Goal: Information Seeking & Learning: Learn about a topic

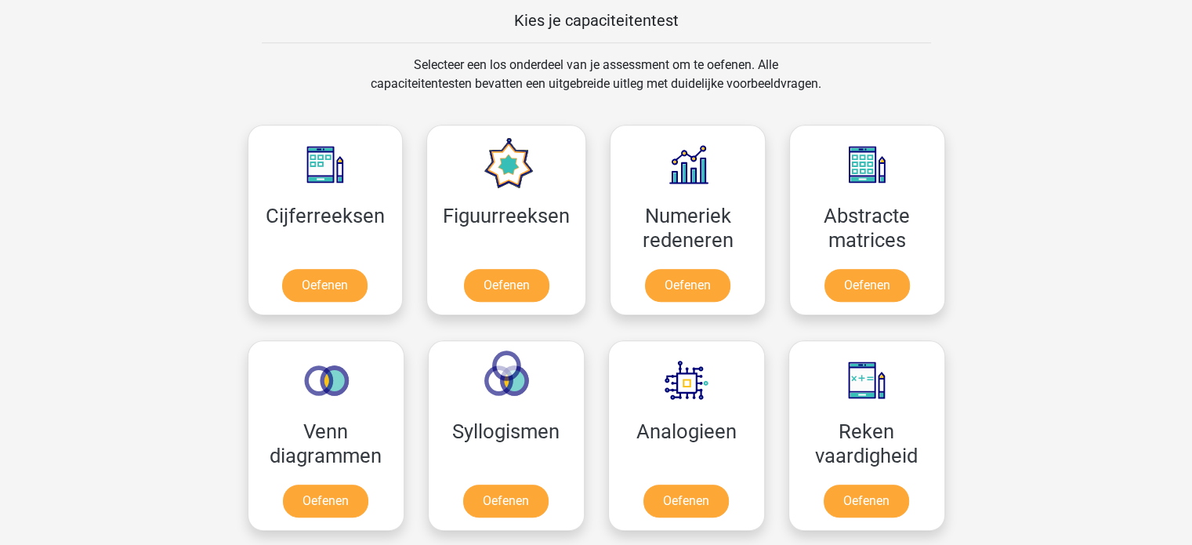
scroll to position [784, 0]
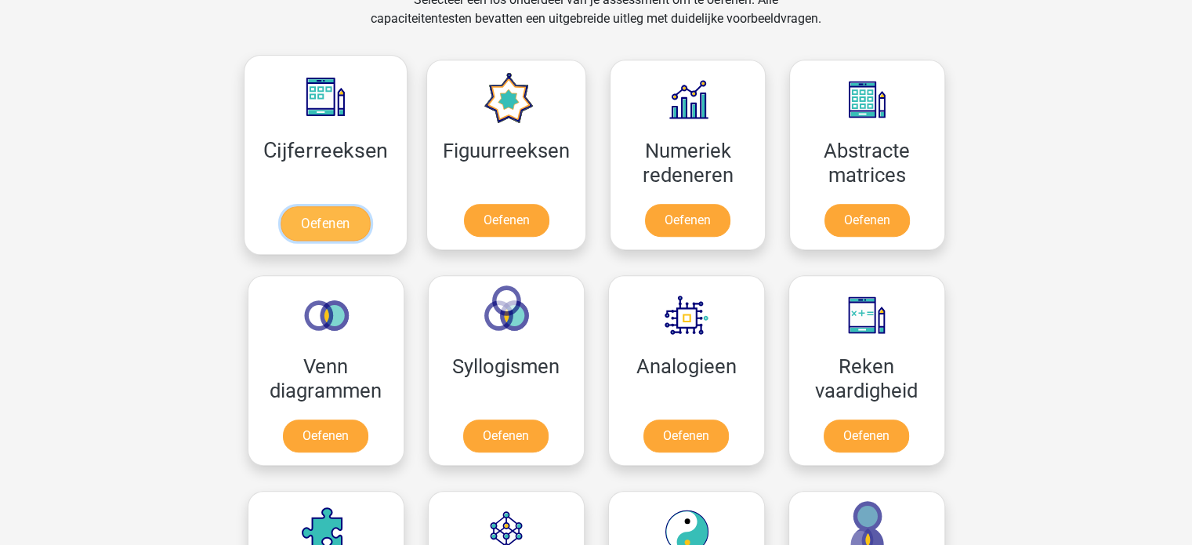
click at [342, 219] on link "Oefenen" at bounding box center [325, 223] width 89 height 34
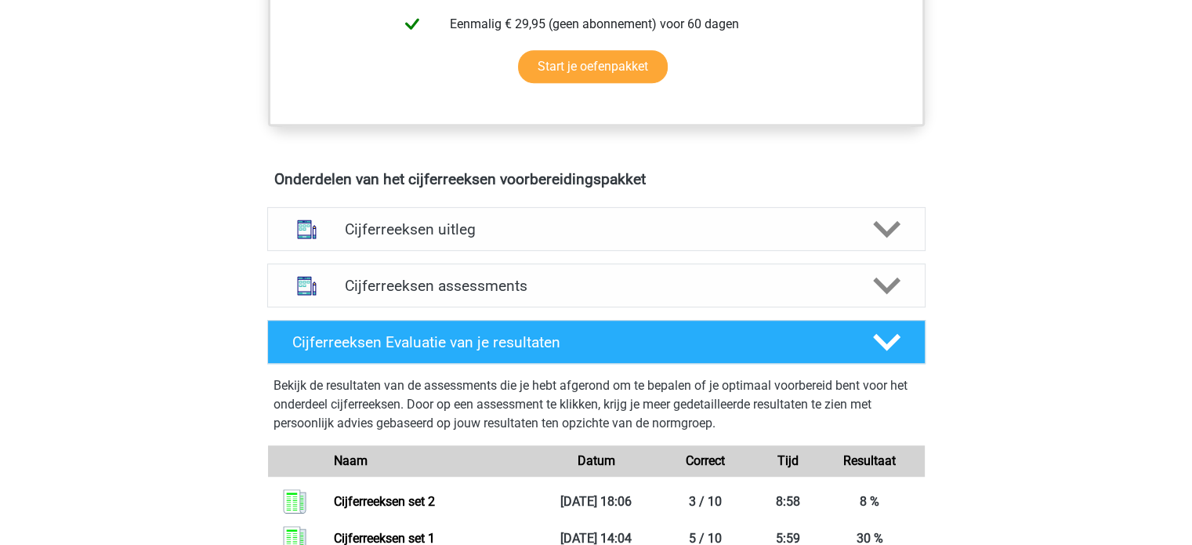
scroll to position [784, 0]
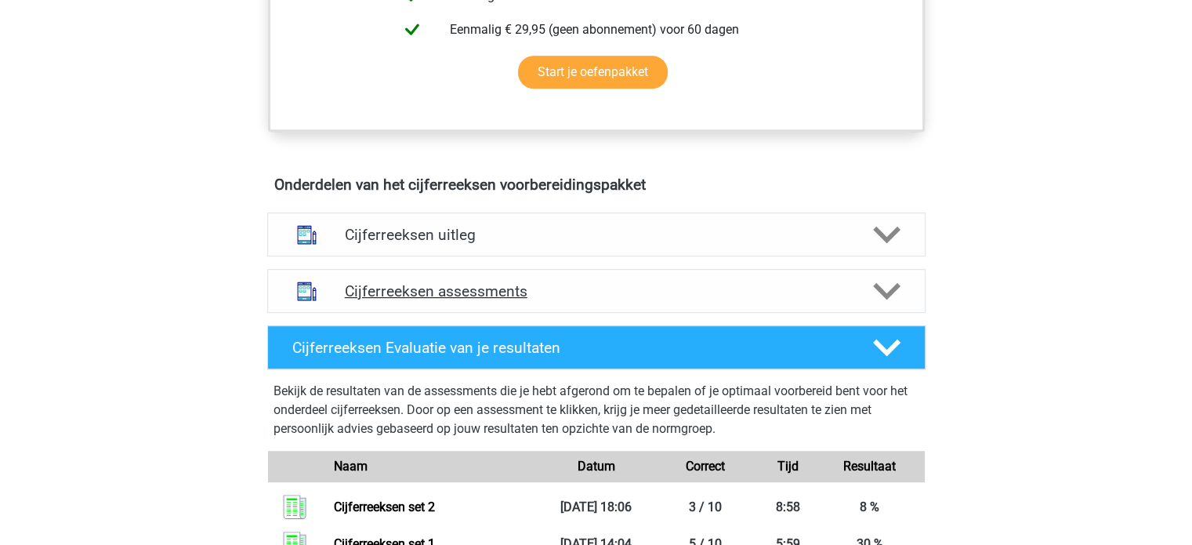
click at [361, 300] on h4 "Cijferreeksen assessments" at bounding box center [596, 291] width 503 height 18
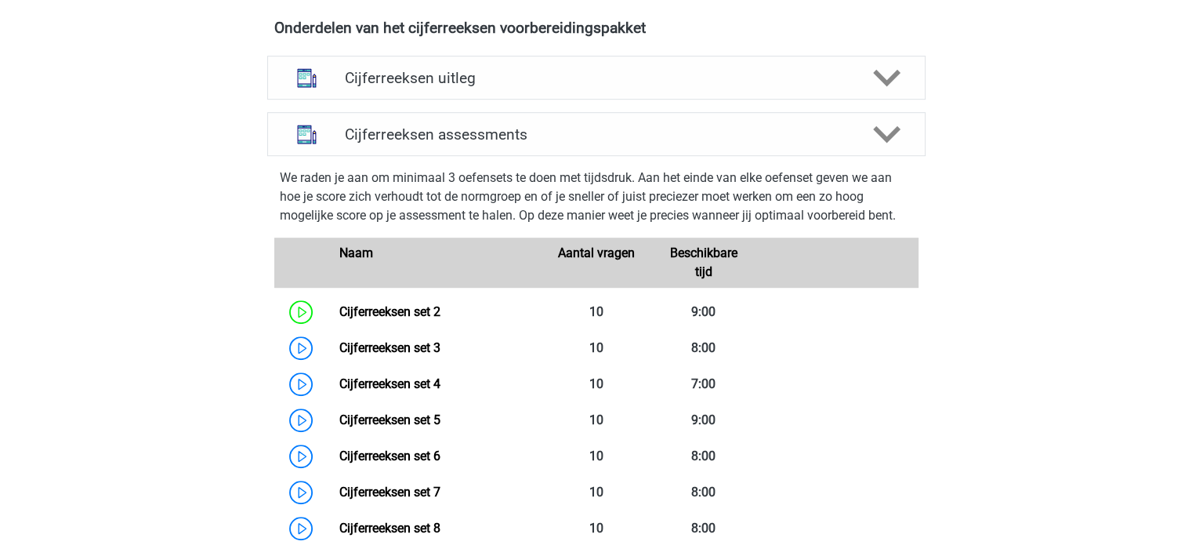
scroll to position [1019, 0]
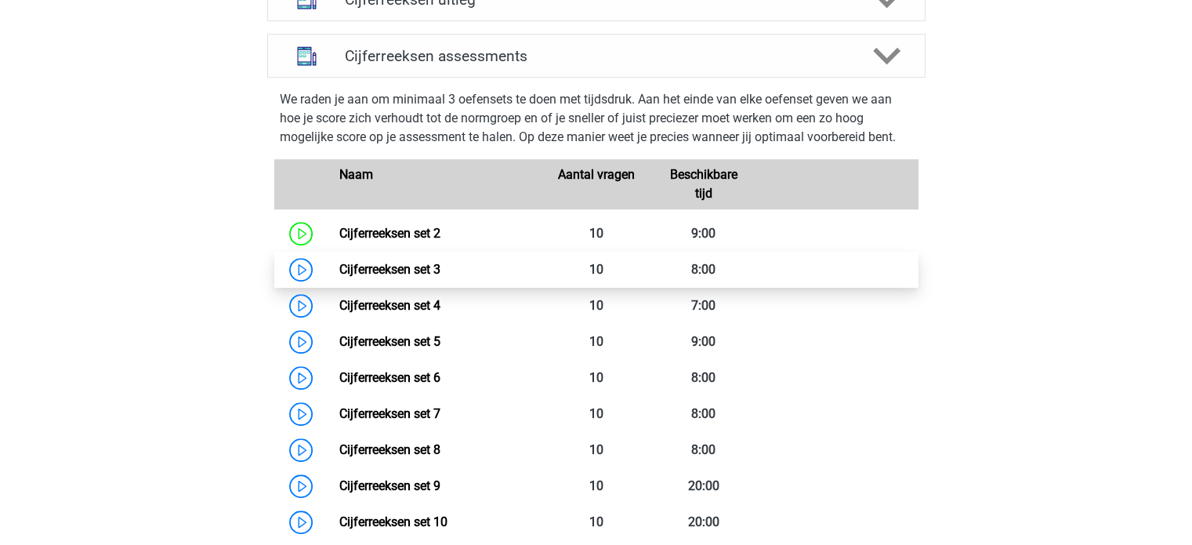
click at [399, 277] on link "Cijferreeksen set 3" at bounding box center [389, 269] width 101 height 15
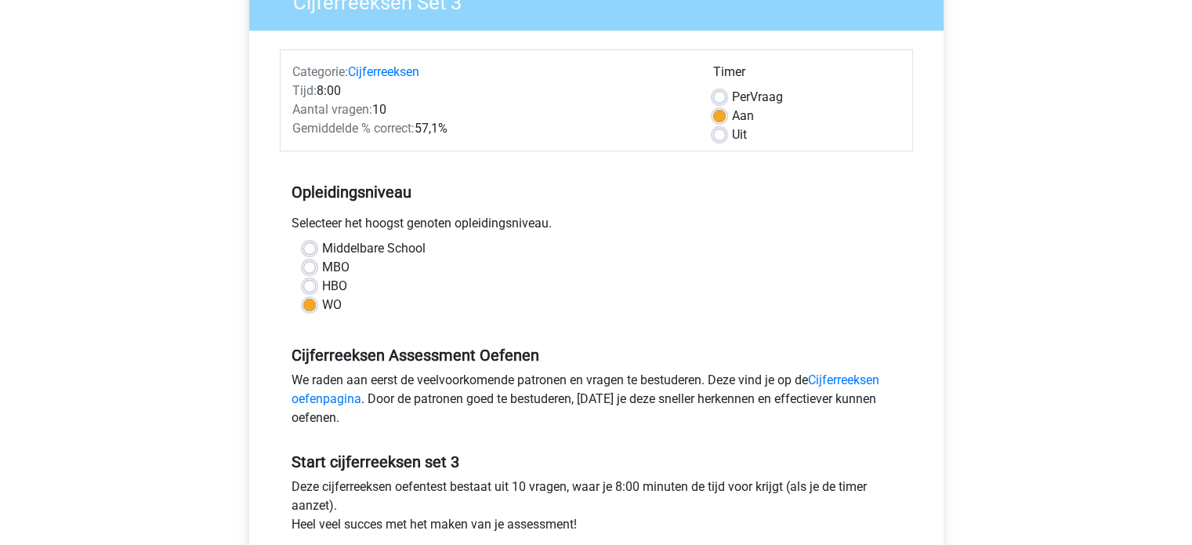
scroll to position [157, 0]
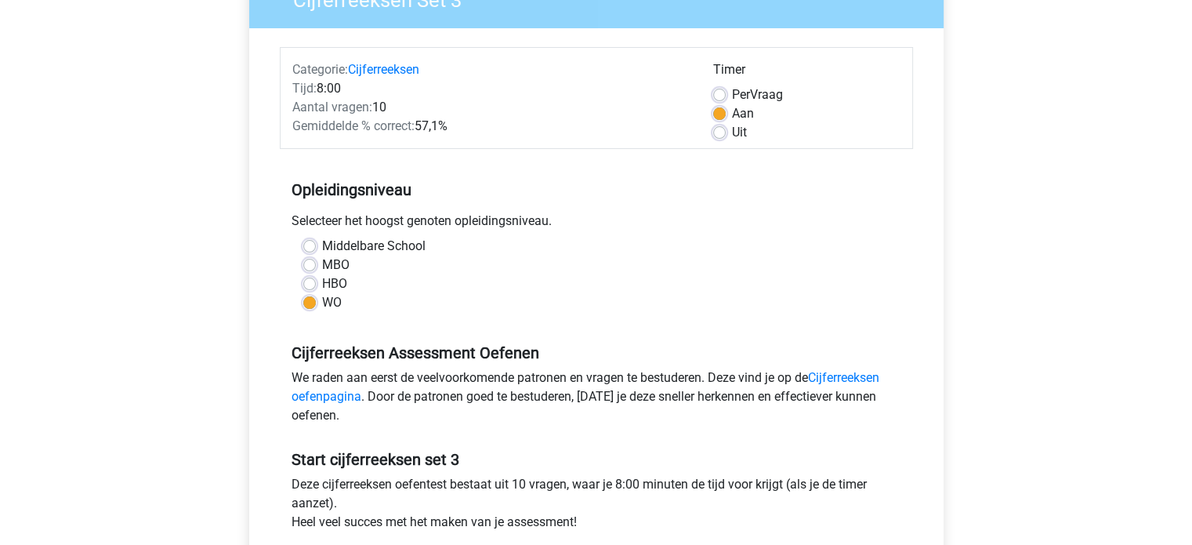
click at [732, 134] on label "Uit" at bounding box center [739, 132] width 15 height 19
click at [718, 134] on input "Uit" at bounding box center [719, 131] width 13 height 16
radio input "true"
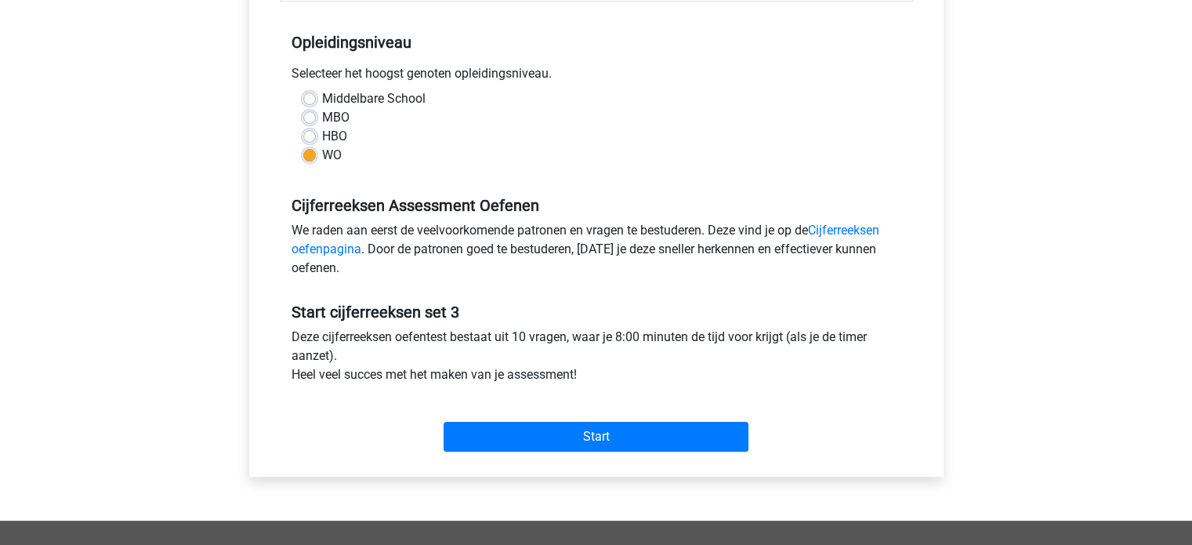
scroll to position [314, 0]
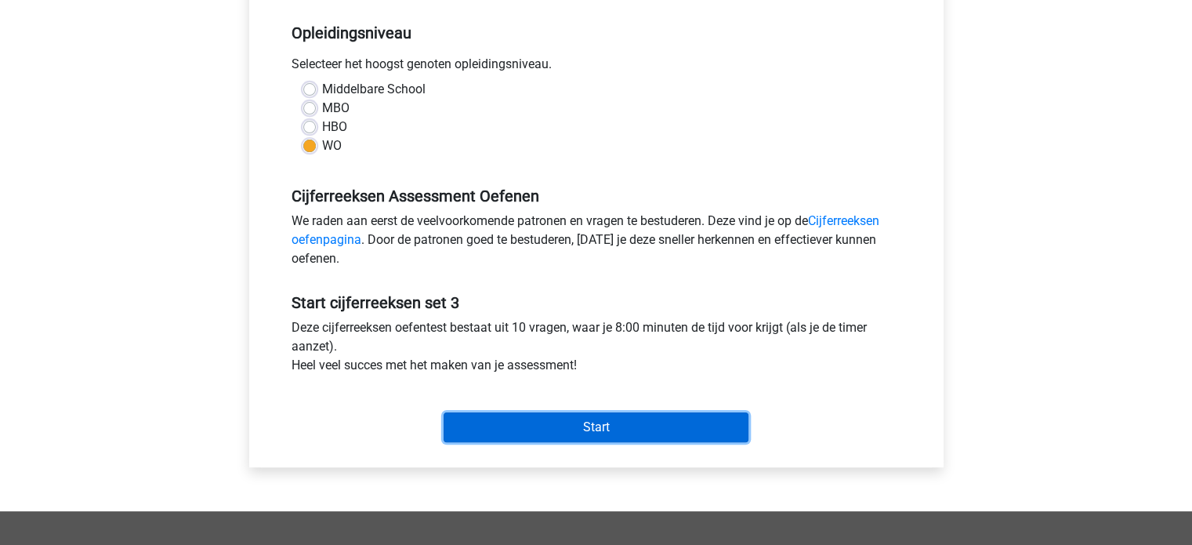
click at [611, 428] on input "Start" at bounding box center [596, 427] width 305 height 30
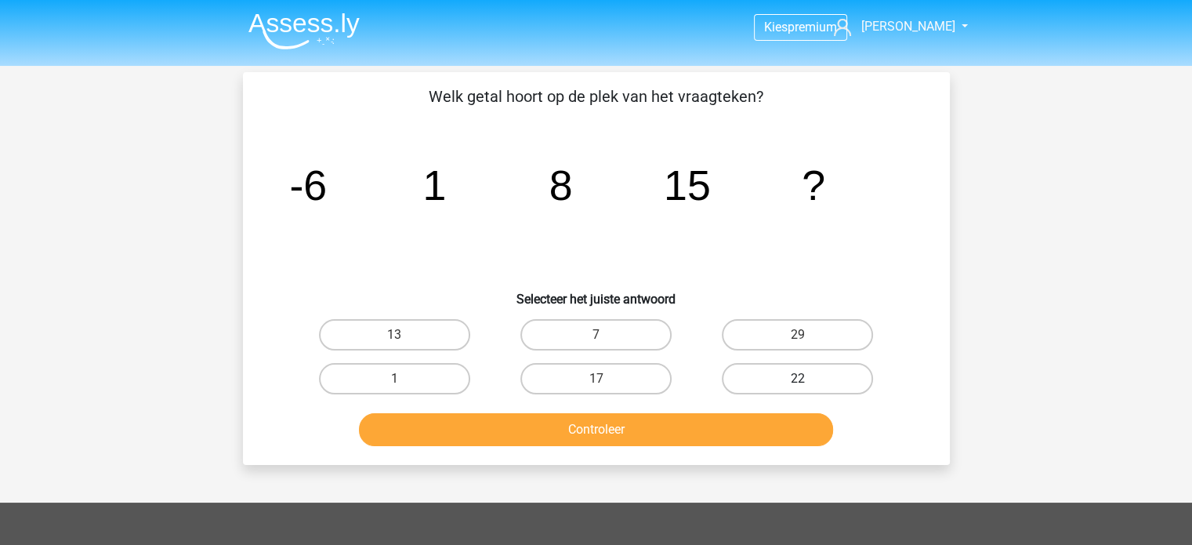
click at [790, 370] on label "22" at bounding box center [797, 378] width 151 height 31
click at [798, 379] on input "22" at bounding box center [803, 384] width 10 height 10
radio input "true"
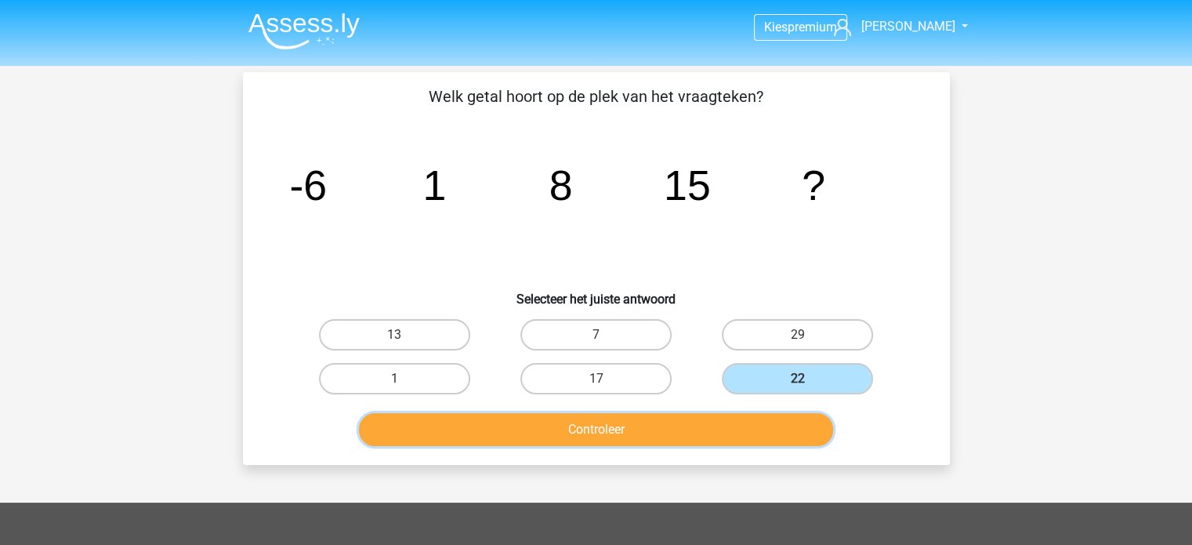
click at [695, 429] on button "Controleer" at bounding box center [596, 429] width 474 height 33
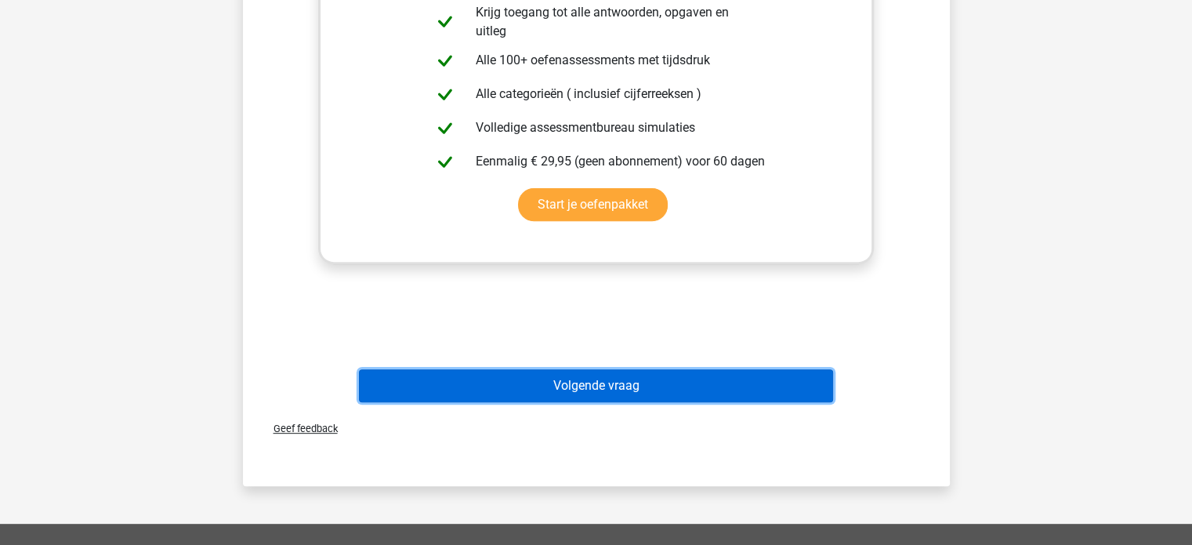
click at [607, 386] on button "Volgende vraag" at bounding box center [596, 385] width 474 height 33
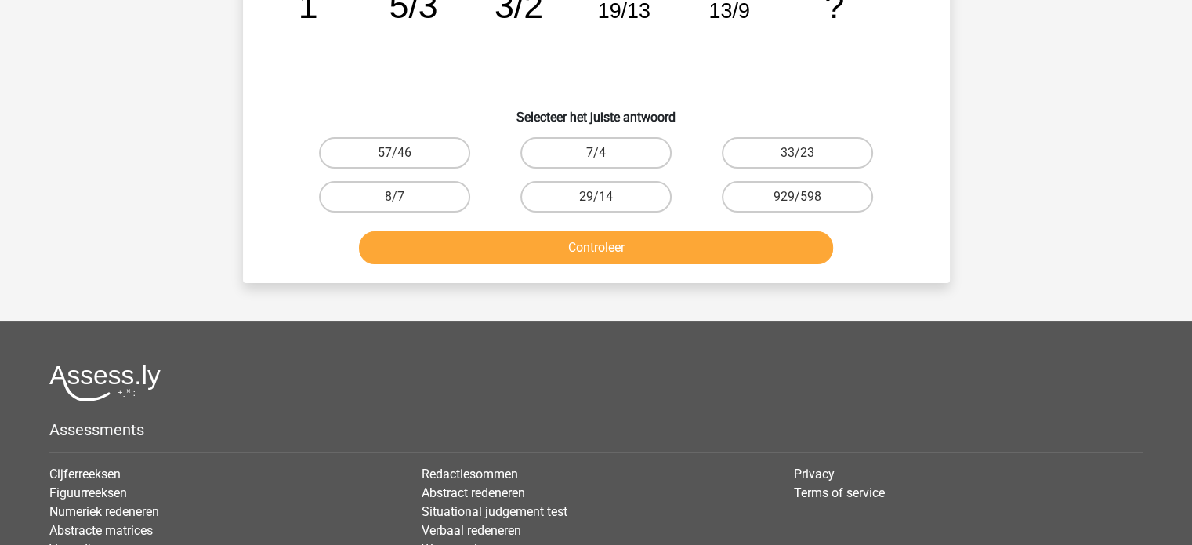
scroll to position [157, 0]
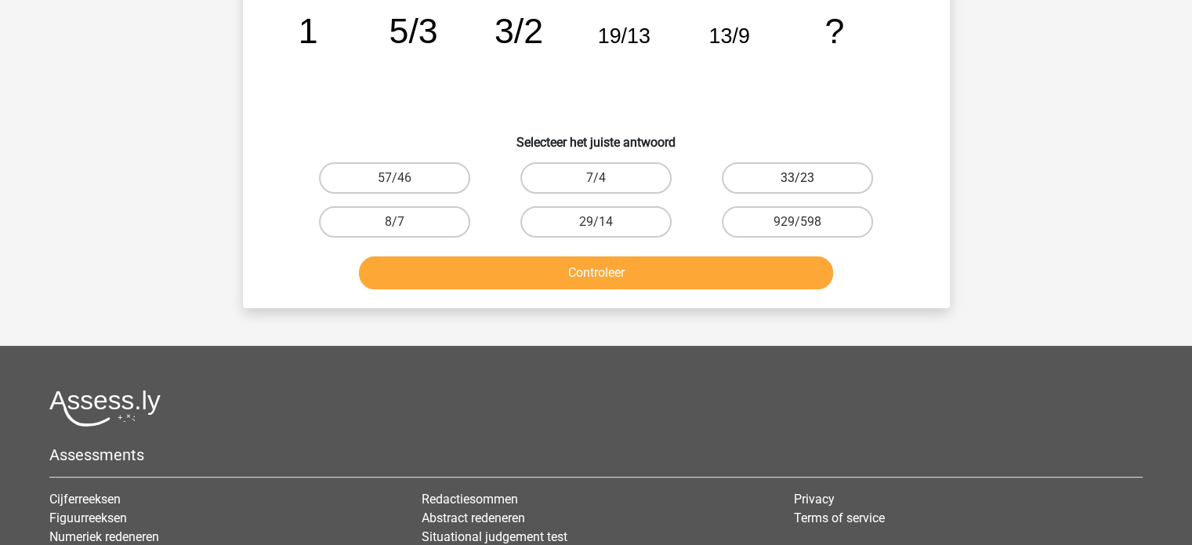
click at [783, 173] on label "33/23" at bounding box center [797, 177] width 151 height 31
click at [798, 178] on input "33/23" at bounding box center [803, 183] width 10 height 10
radio input "true"
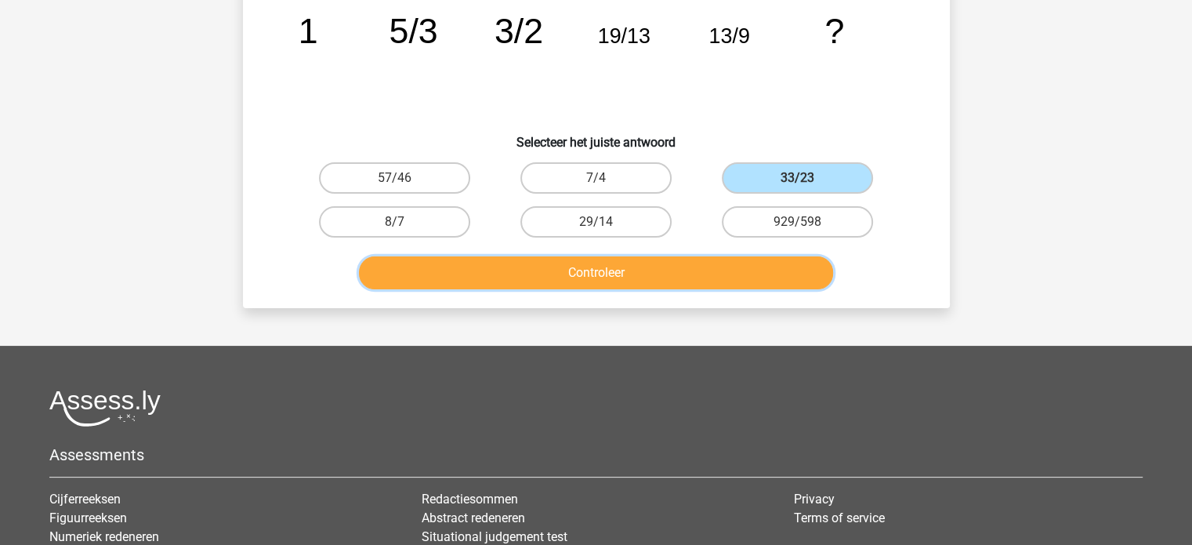
click at [666, 260] on button "Controleer" at bounding box center [596, 272] width 474 height 33
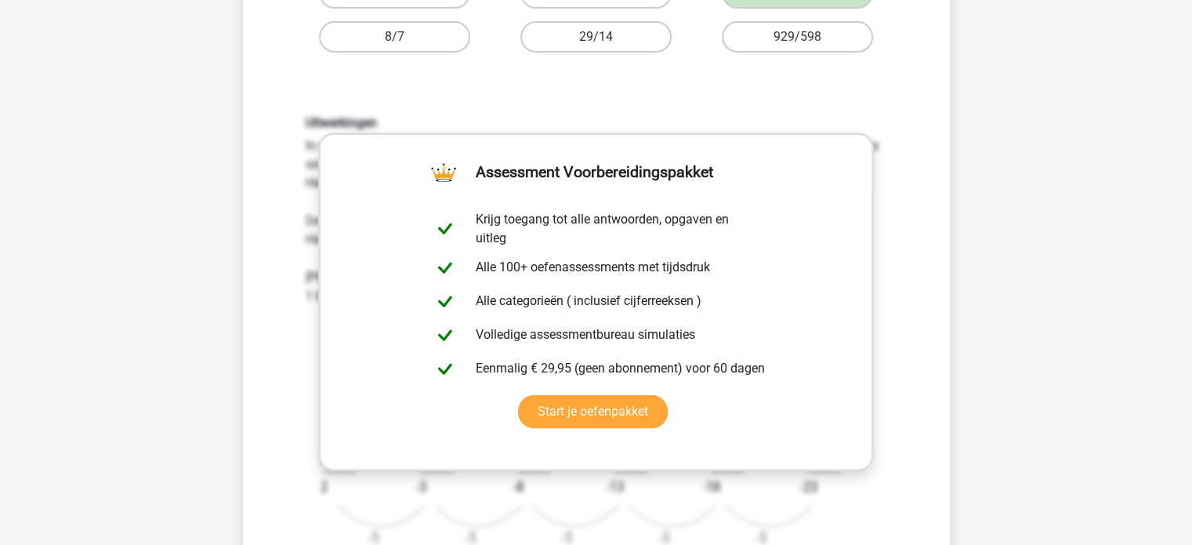
scroll to position [470, 0]
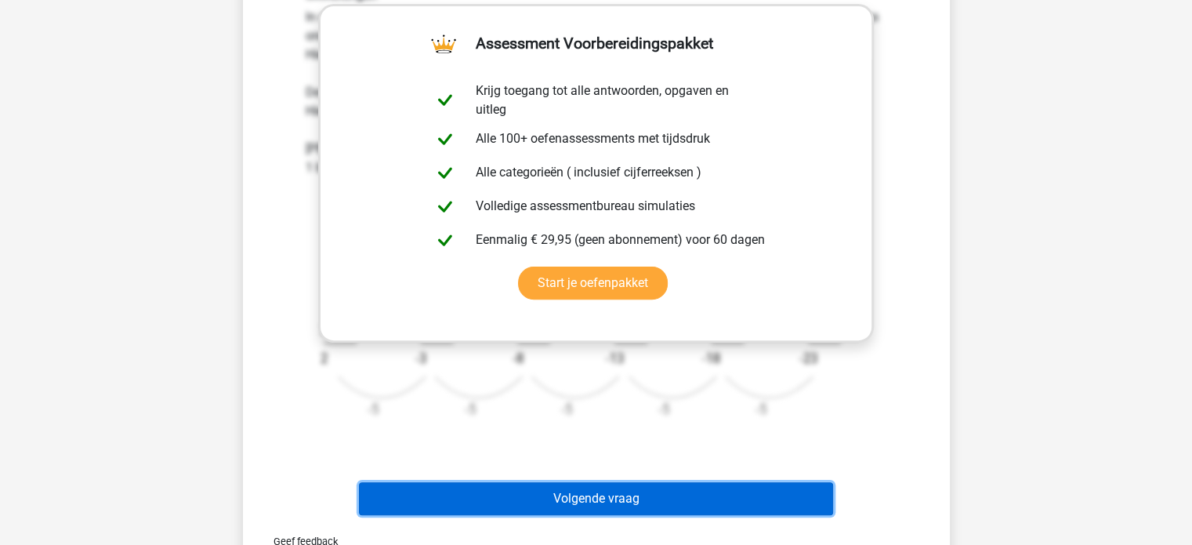
click at [611, 506] on button "Volgende vraag" at bounding box center [596, 498] width 474 height 33
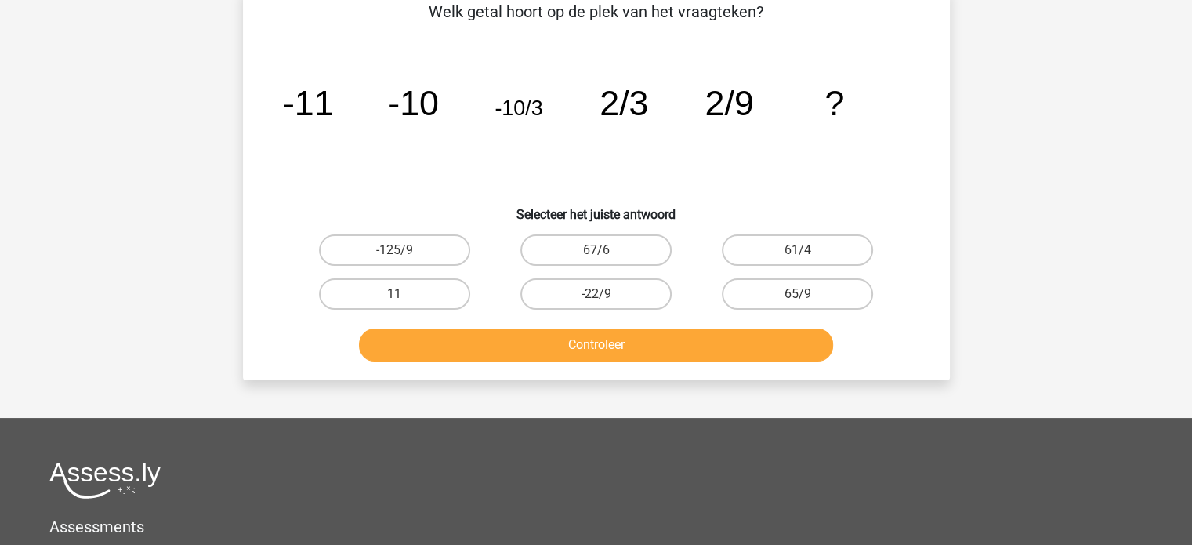
scroll to position [72, 0]
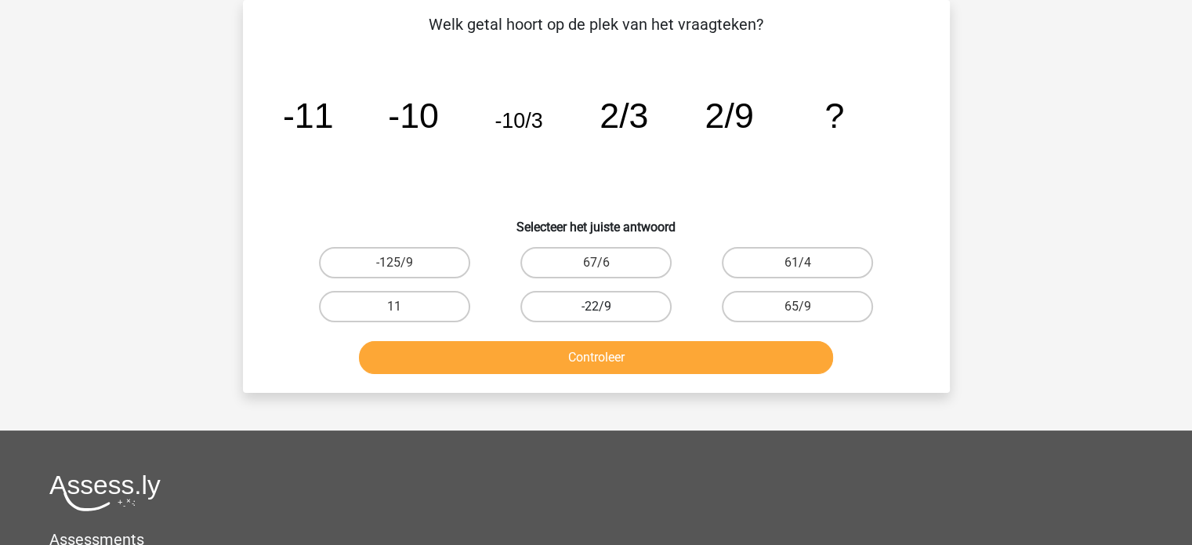
click at [631, 300] on label "-22/9" at bounding box center [596, 306] width 151 height 31
click at [606, 307] on input "-22/9" at bounding box center [601, 312] width 10 height 10
radio input "true"
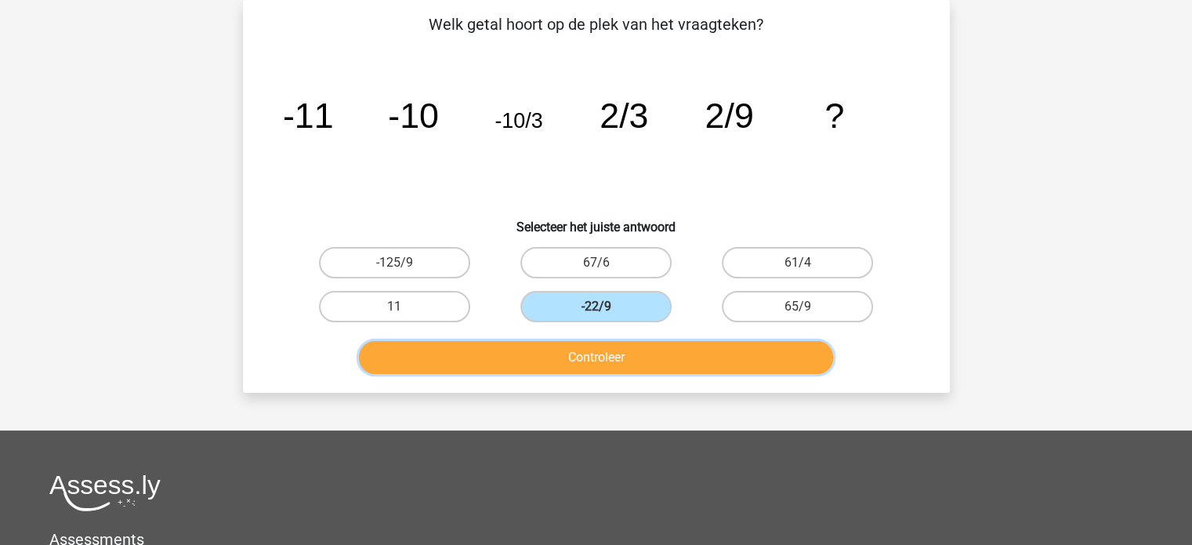
click at [633, 350] on button "Controleer" at bounding box center [596, 357] width 474 height 33
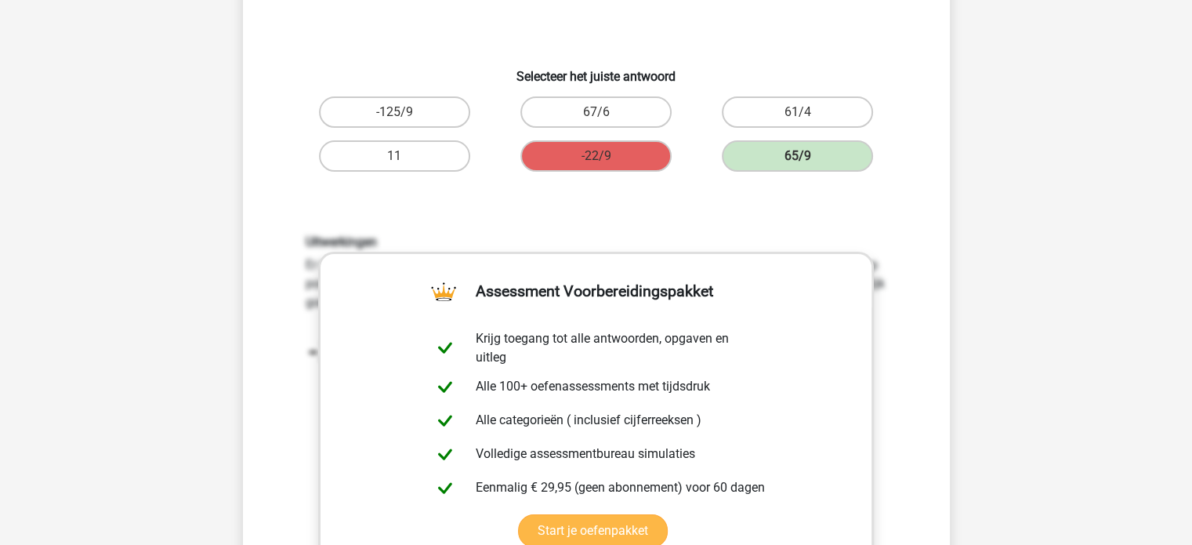
scroll to position [470, 0]
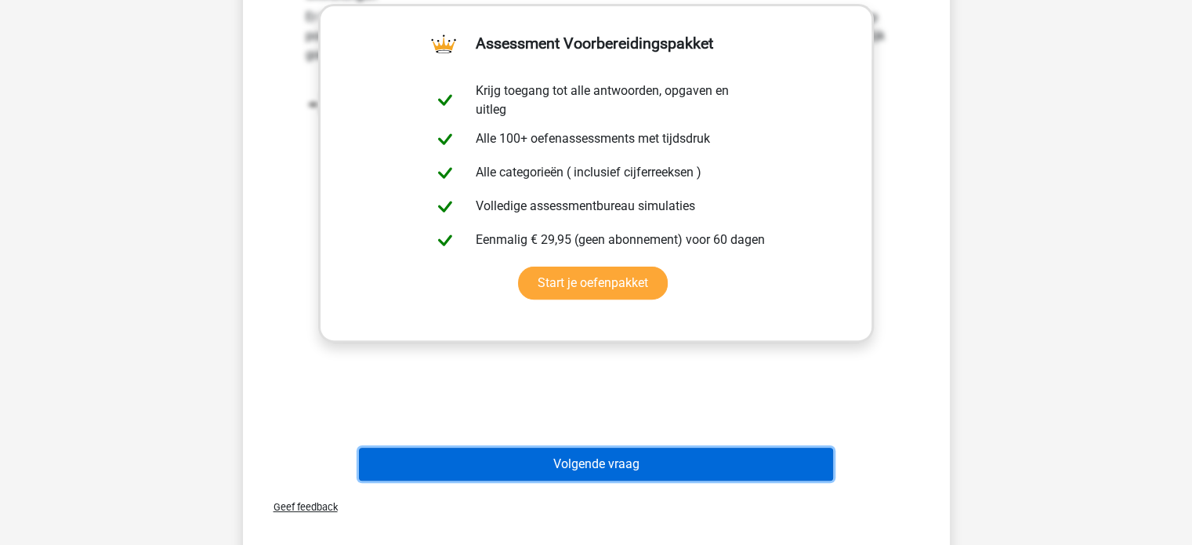
click at [611, 469] on button "Volgende vraag" at bounding box center [596, 464] width 474 height 33
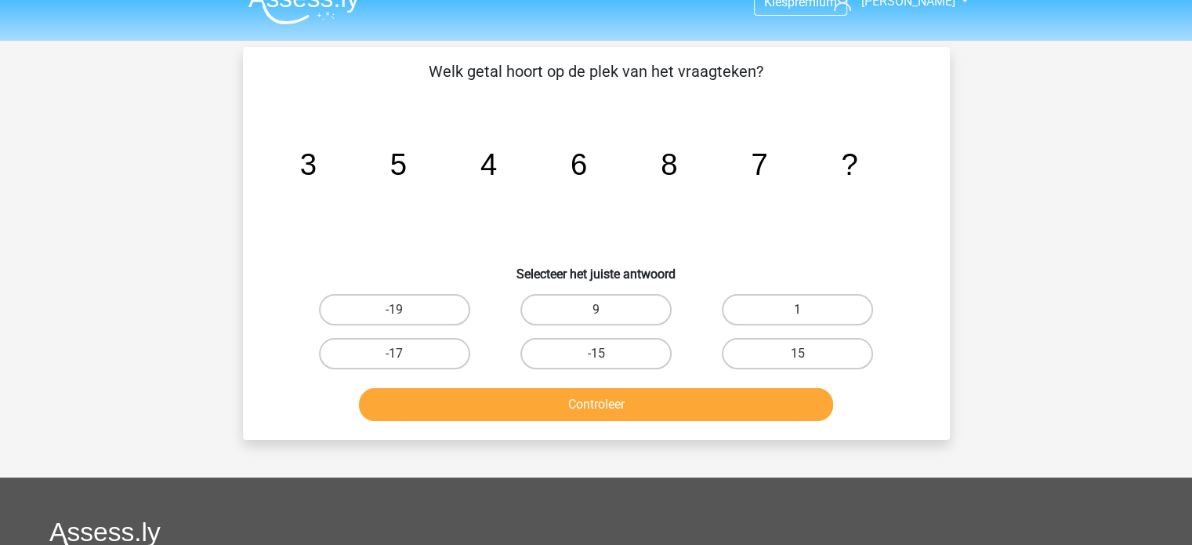
scroll to position [0, 0]
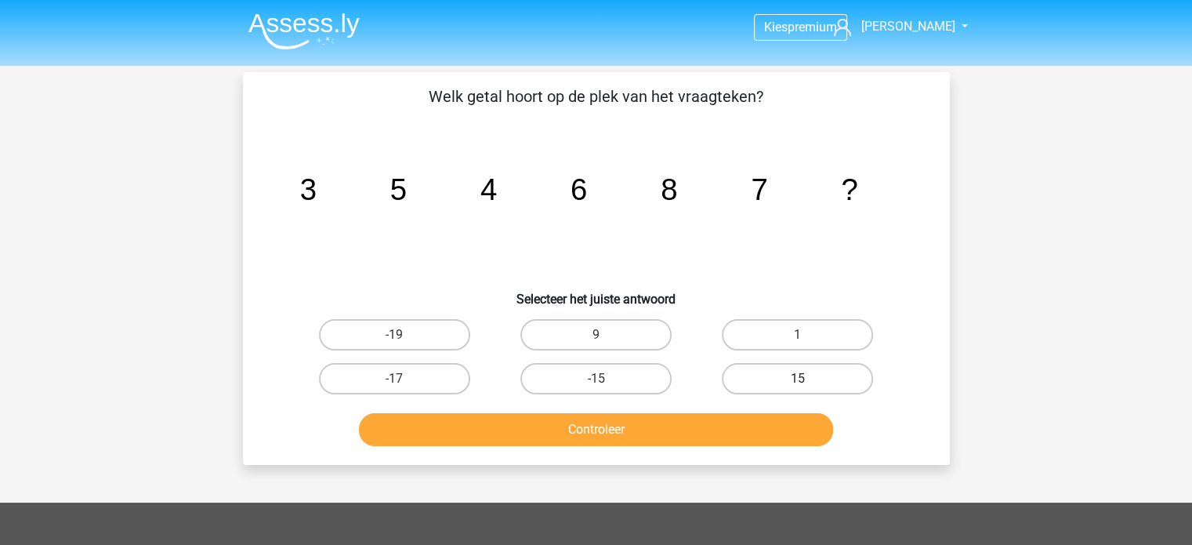
click at [793, 373] on label "15" at bounding box center [797, 378] width 151 height 31
click at [798, 379] on input "15" at bounding box center [803, 384] width 10 height 10
radio input "true"
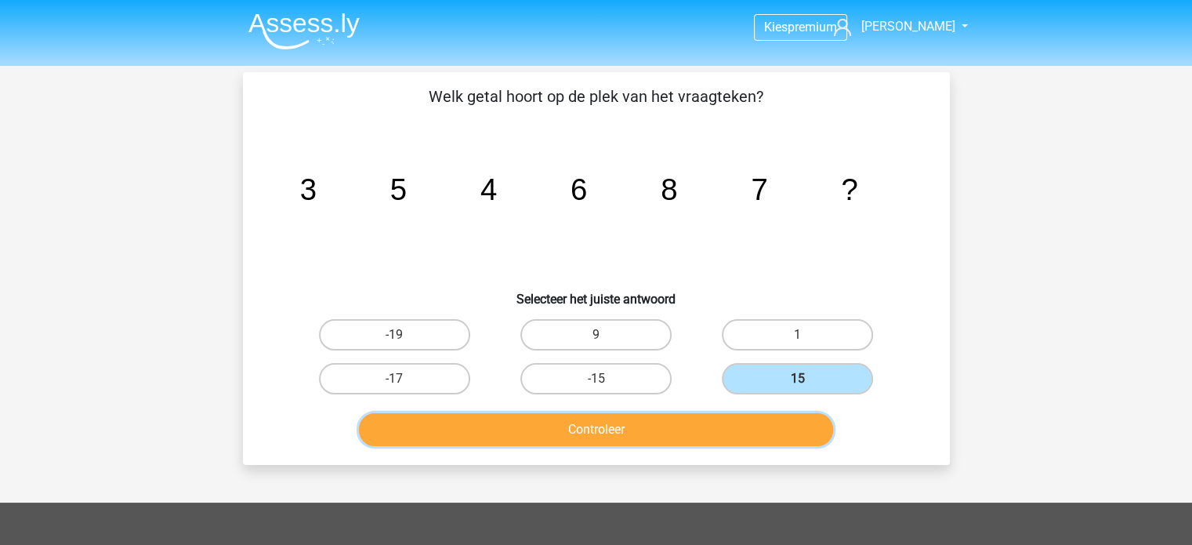
click at [665, 429] on button "Controleer" at bounding box center [596, 429] width 474 height 33
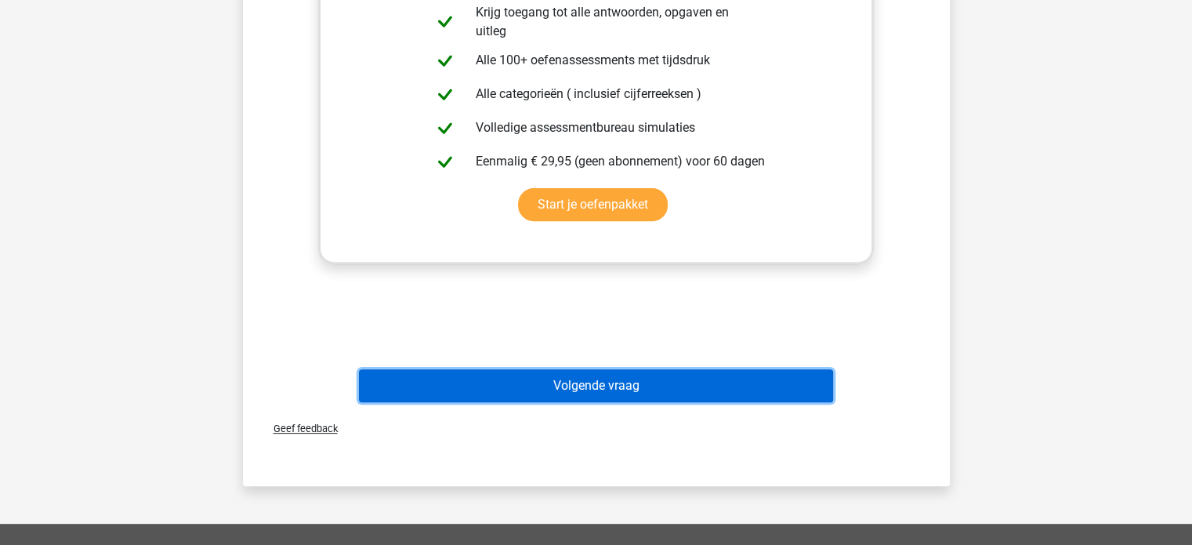
click at [574, 379] on button "Volgende vraag" at bounding box center [596, 385] width 474 height 33
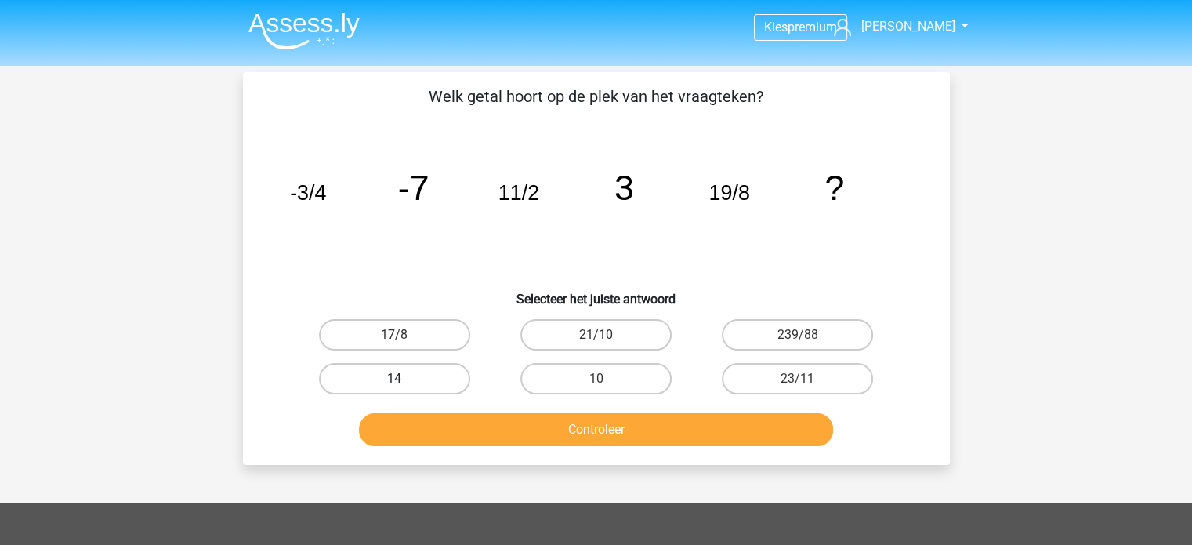
click at [383, 366] on label "14" at bounding box center [394, 378] width 151 height 31
click at [394, 379] on input "14" at bounding box center [399, 384] width 10 height 10
radio input "true"
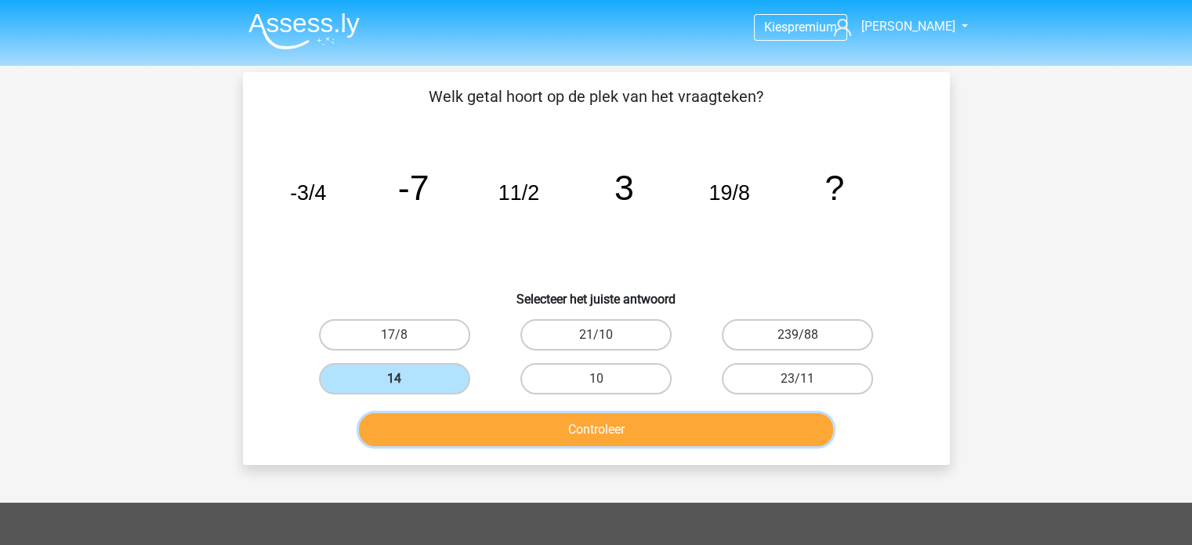
click at [487, 437] on button "Controleer" at bounding box center [596, 429] width 474 height 33
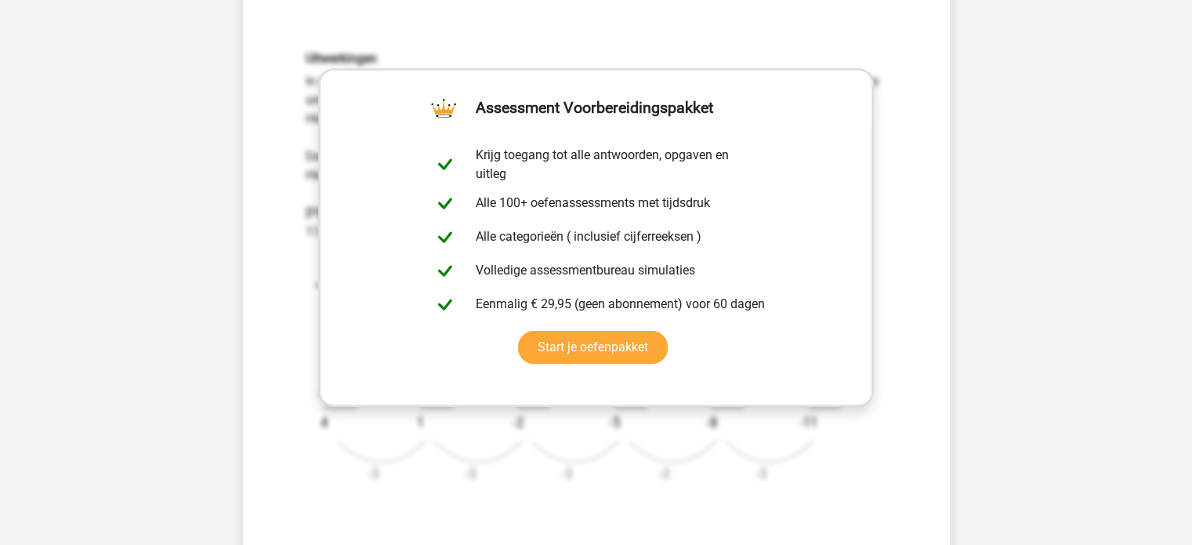
scroll to position [549, 0]
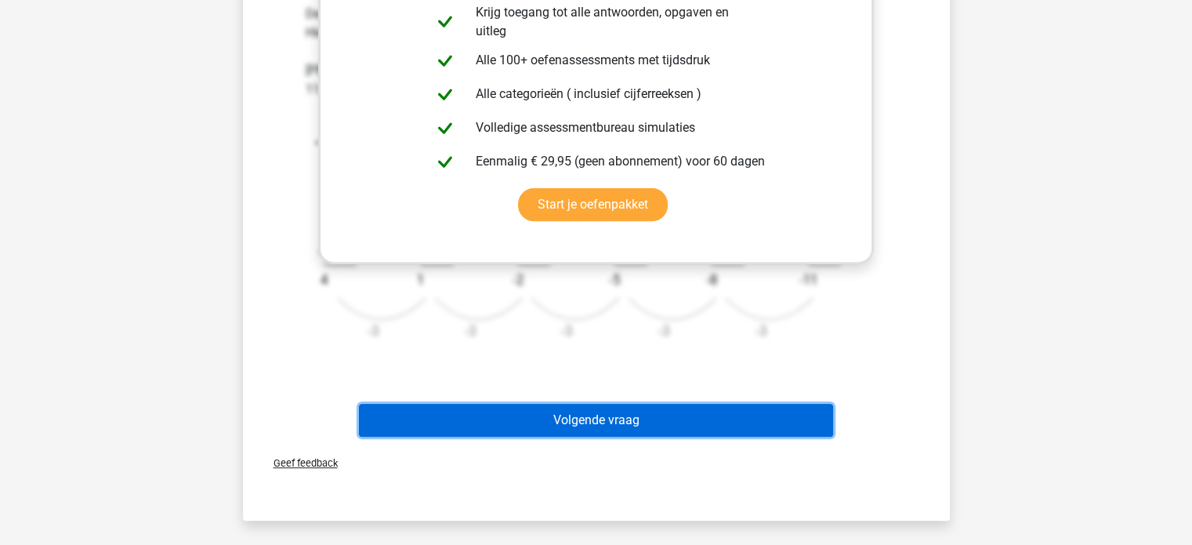
click at [524, 419] on button "Volgende vraag" at bounding box center [596, 420] width 474 height 33
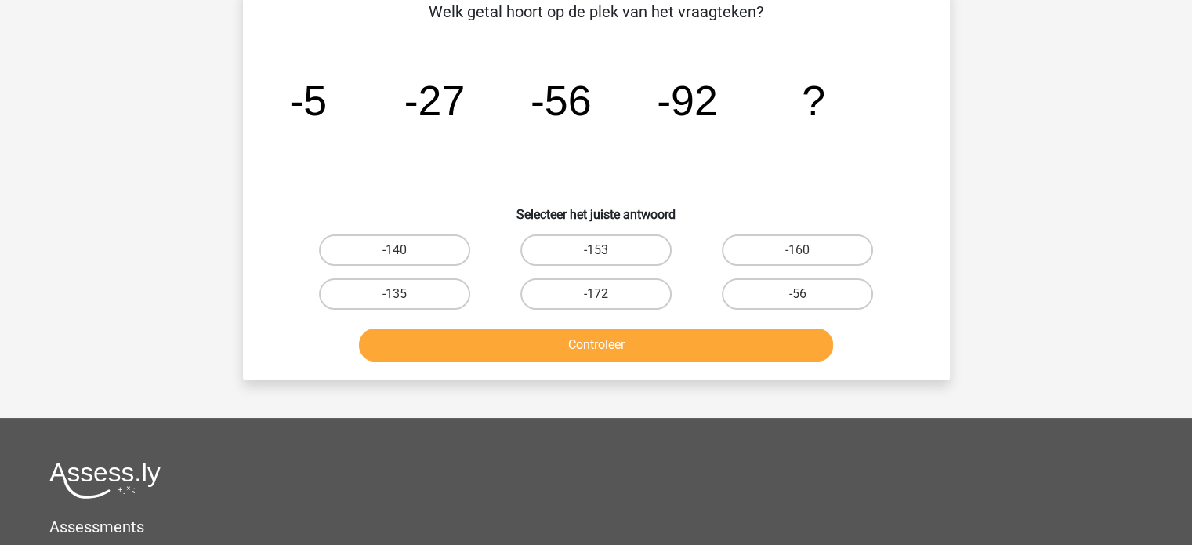
scroll to position [72, 0]
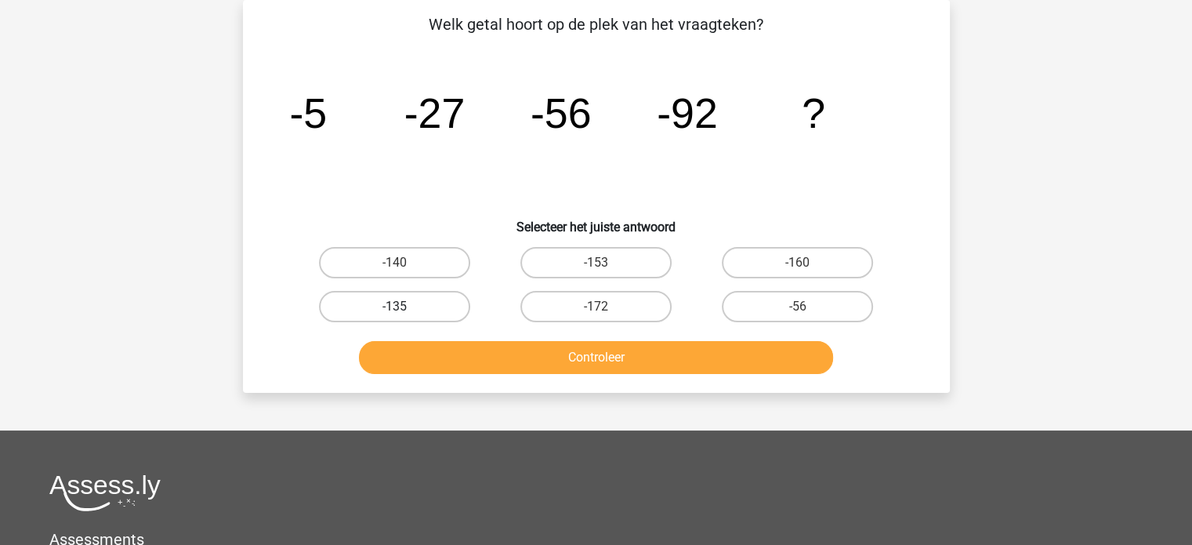
click at [364, 313] on label "-135" at bounding box center [394, 306] width 151 height 31
click at [394, 313] on input "-135" at bounding box center [399, 312] width 10 height 10
radio input "true"
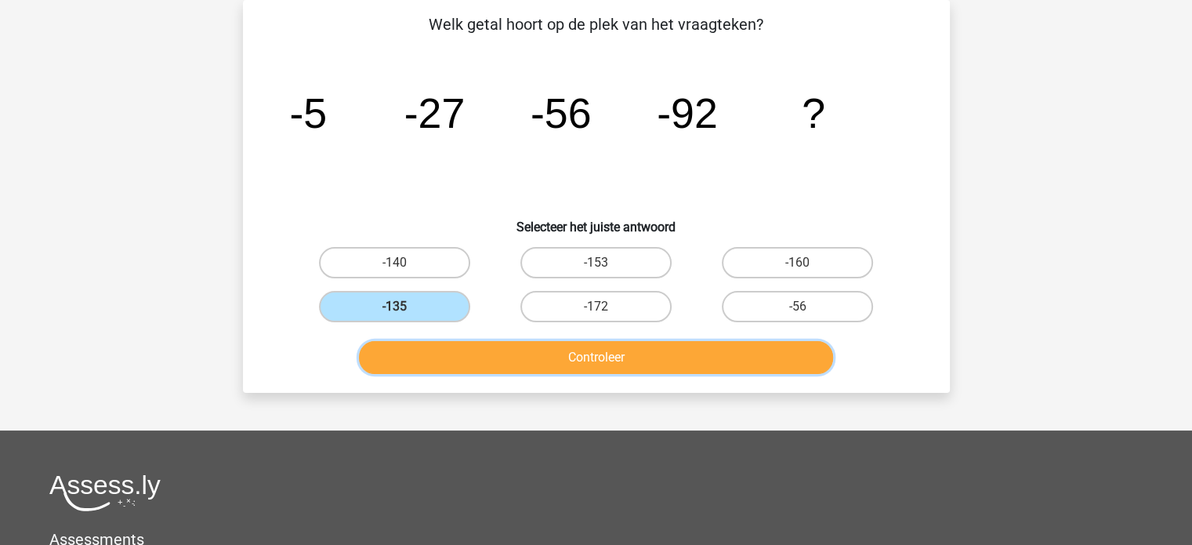
click at [432, 366] on button "Controleer" at bounding box center [596, 357] width 474 height 33
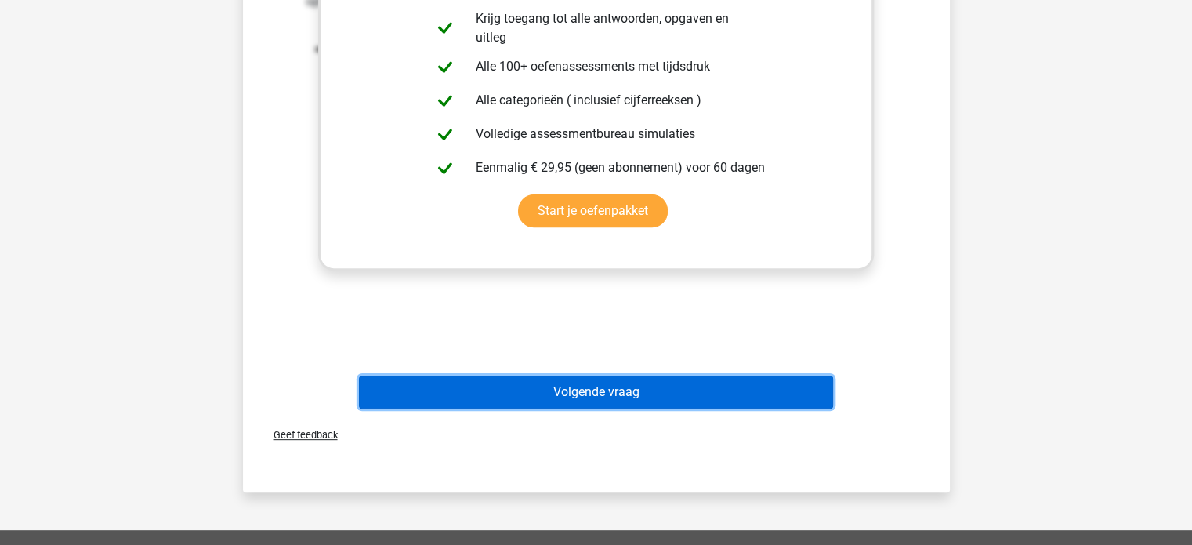
click at [641, 388] on button "Volgende vraag" at bounding box center [596, 391] width 474 height 33
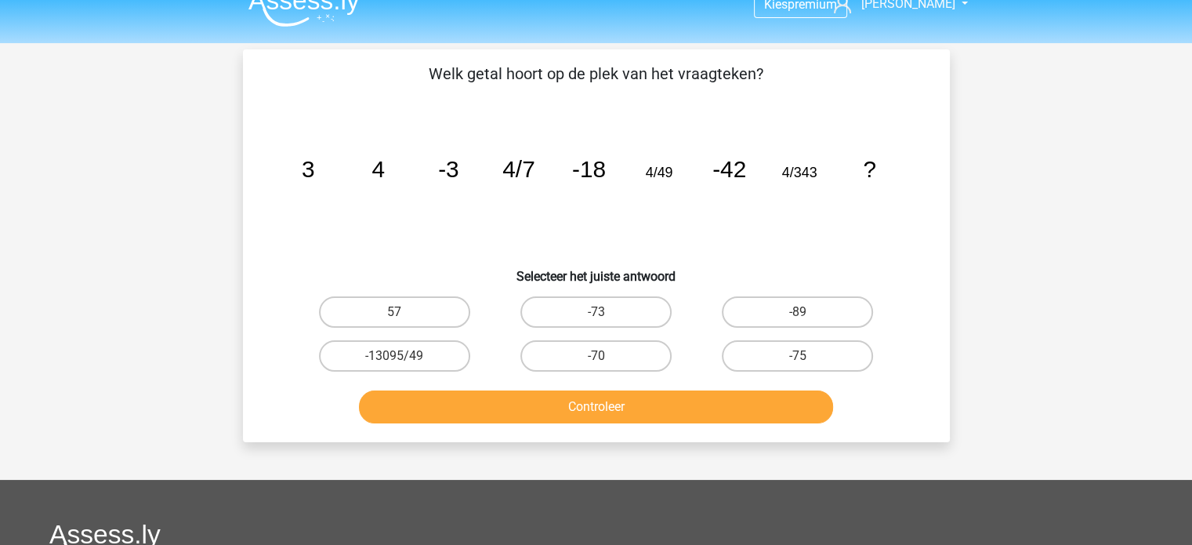
scroll to position [0, 0]
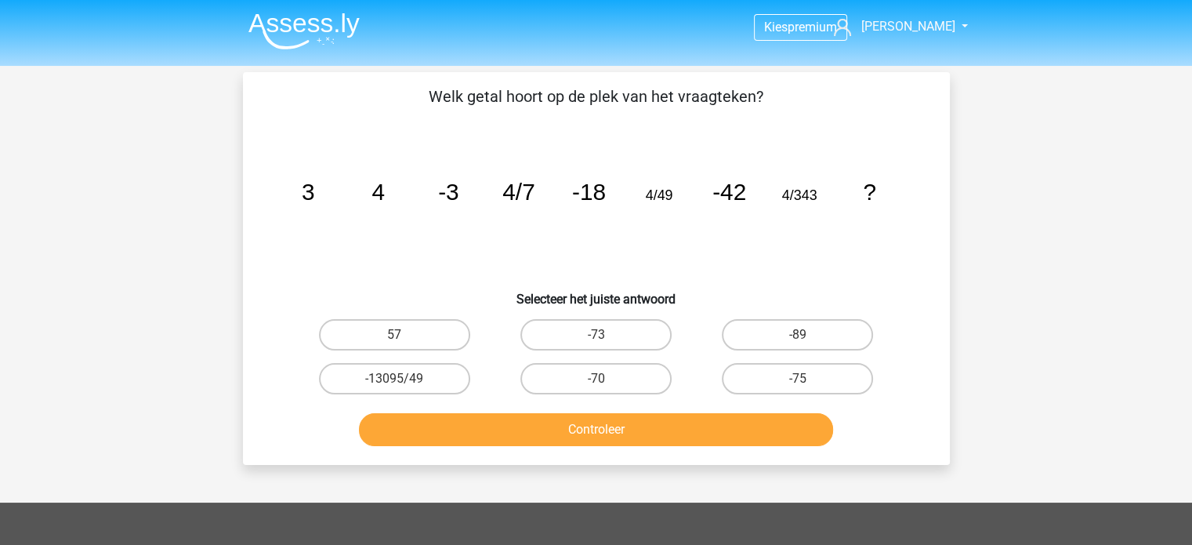
click at [1018, 204] on div "Kies premium Heidi heidi.tency@gmail.com" at bounding box center [596, 458] width 1192 height 916
click at [600, 333] on label "-73" at bounding box center [596, 334] width 151 height 31
click at [600, 335] on input "-73" at bounding box center [601, 340] width 10 height 10
radio input "true"
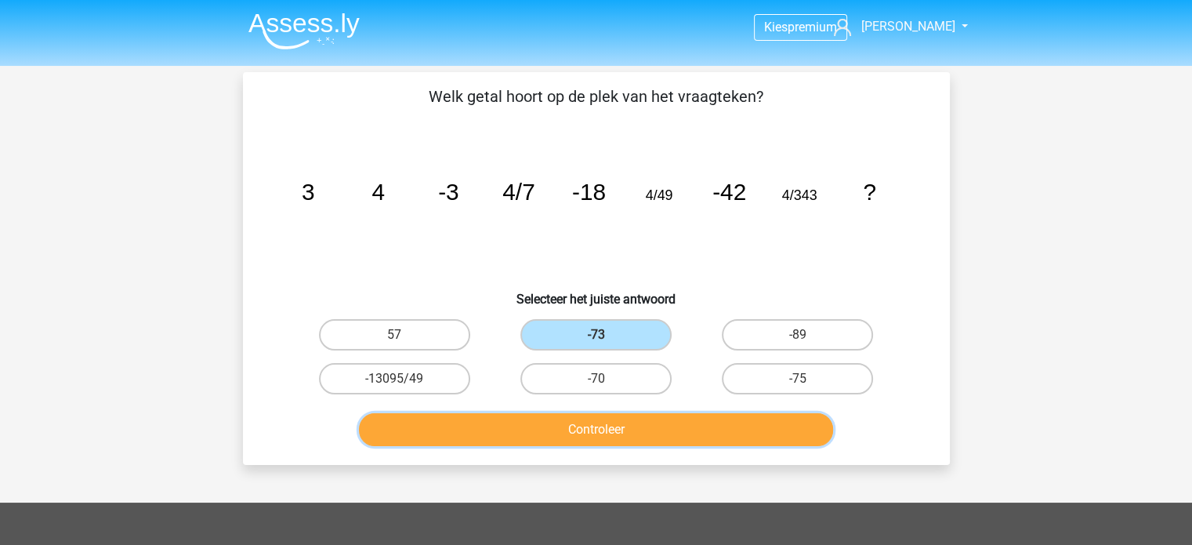
click at [579, 423] on button "Controleer" at bounding box center [596, 429] width 474 height 33
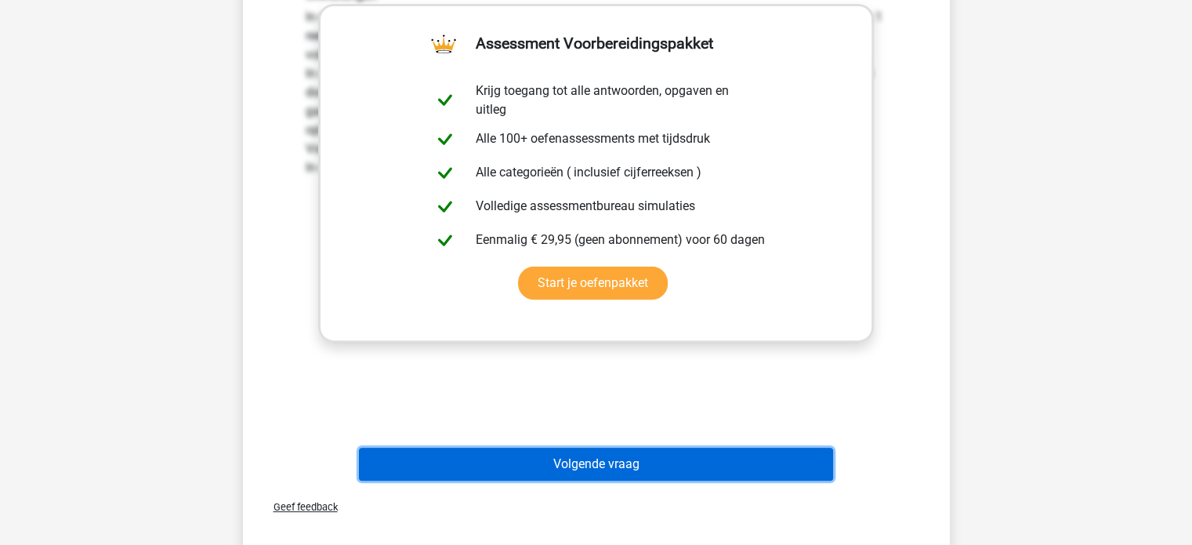
click at [600, 470] on button "Volgende vraag" at bounding box center [596, 464] width 474 height 33
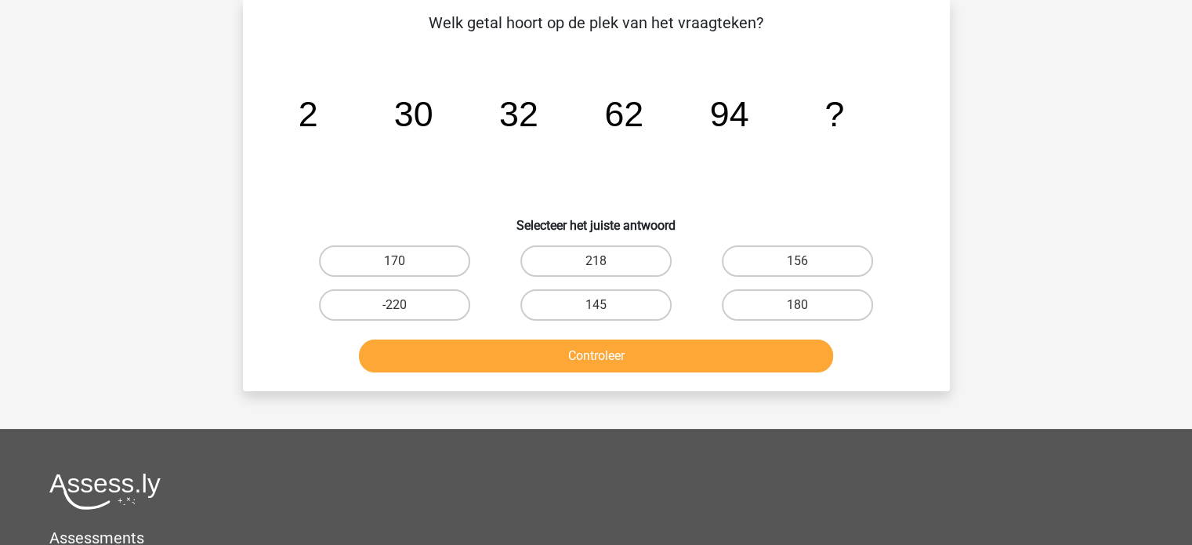
scroll to position [72, 0]
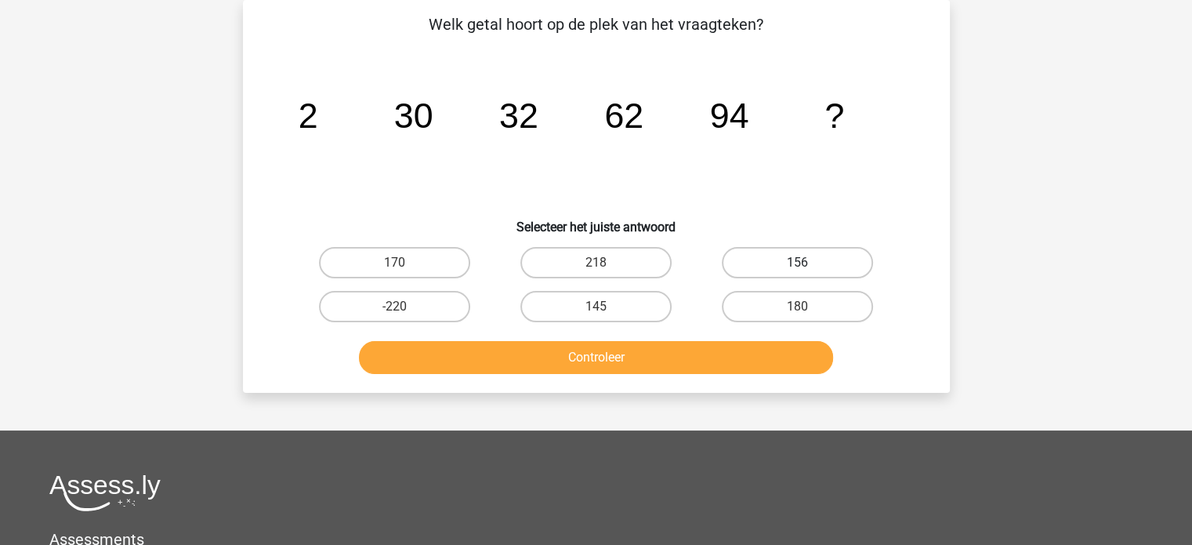
click at [759, 247] on label "156" at bounding box center [797, 262] width 151 height 31
click at [798, 263] on input "156" at bounding box center [803, 268] width 10 height 10
radio input "true"
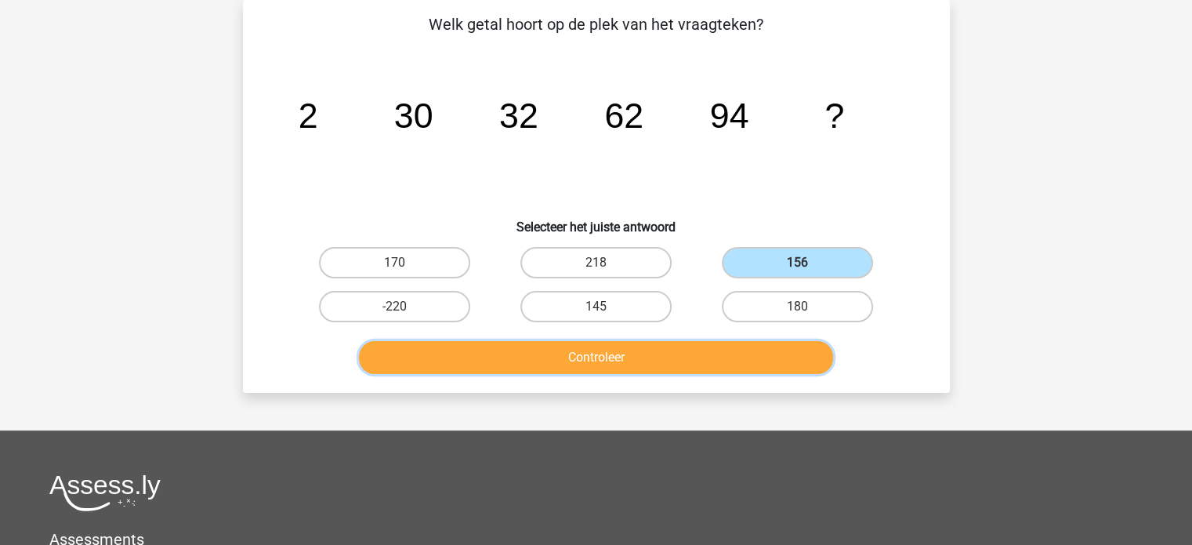
click at [656, 354] on button "Controleer" at bounding box center [596, 357] width 474 height 33
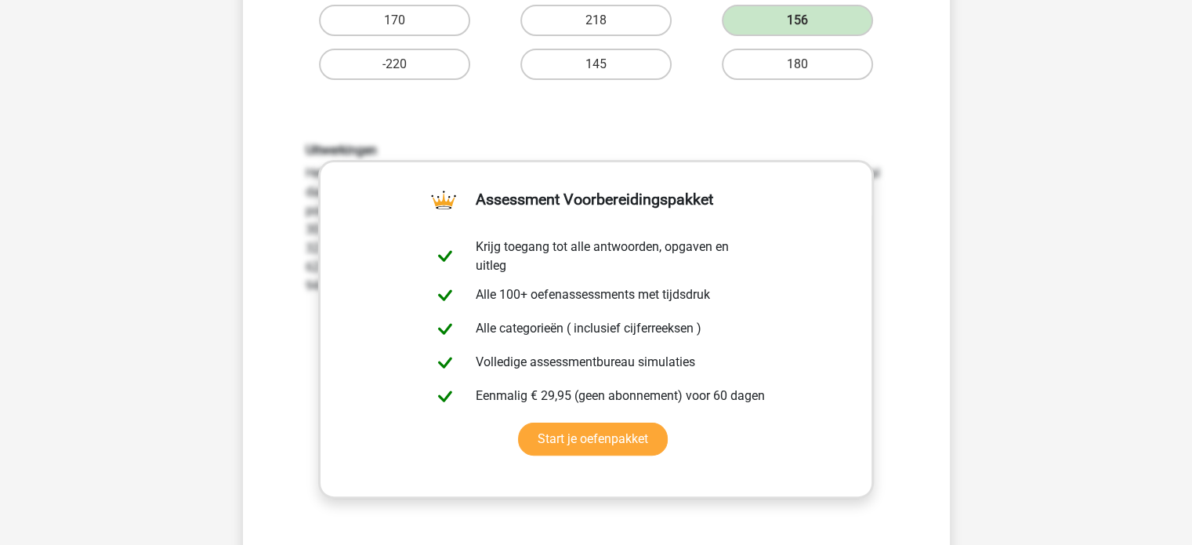
scroll to position [314, 0]
click at [1080, 216] on div "Kies premium Heidi heidi.tency@gmail.com" at bounding box center [596, 429] width 1192 height 1486
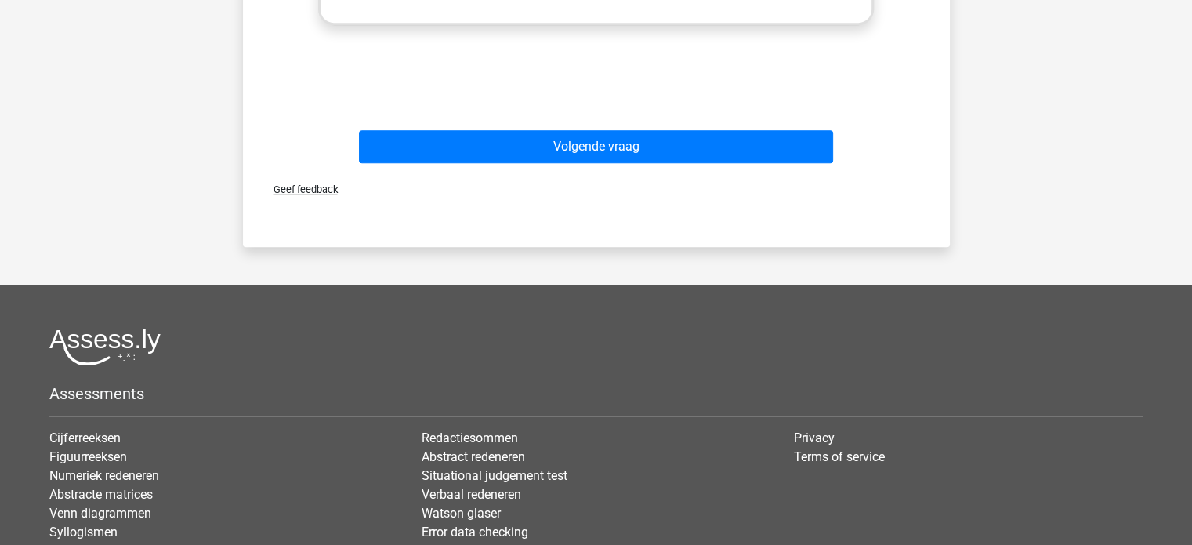
scroll to position [705, 0]
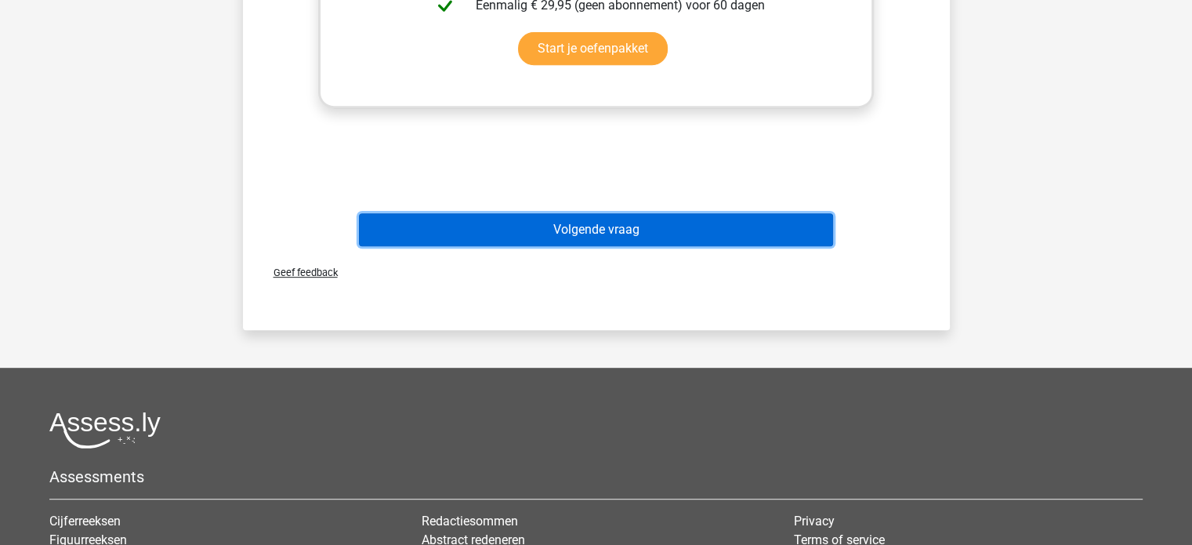
click at [637, 221] on button "Volgende vraag" at bounding box center [596, 229] width 474 height 33
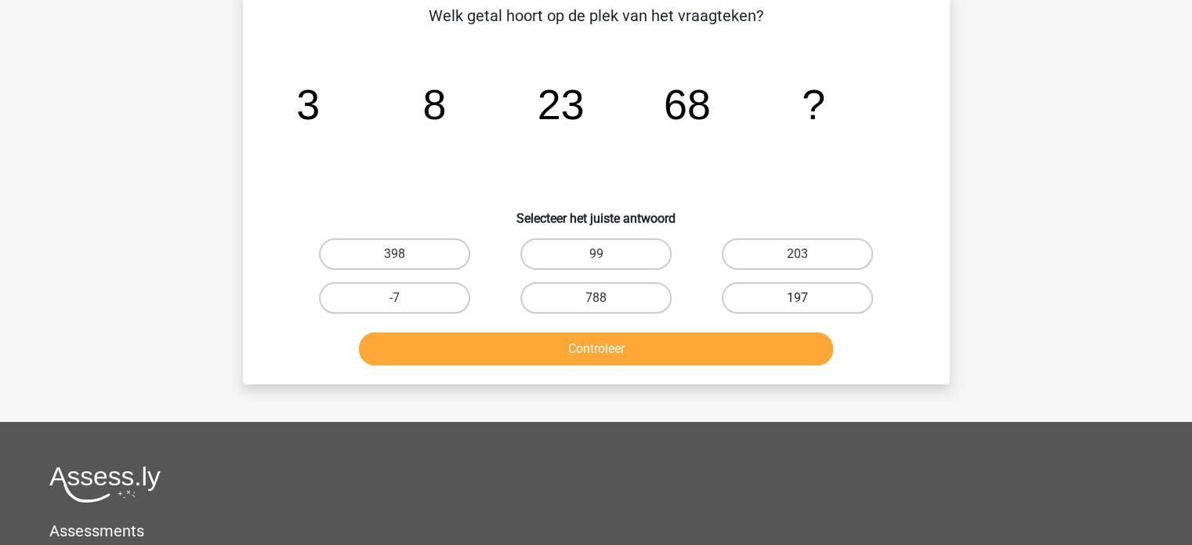
scroll to position [72, 0]
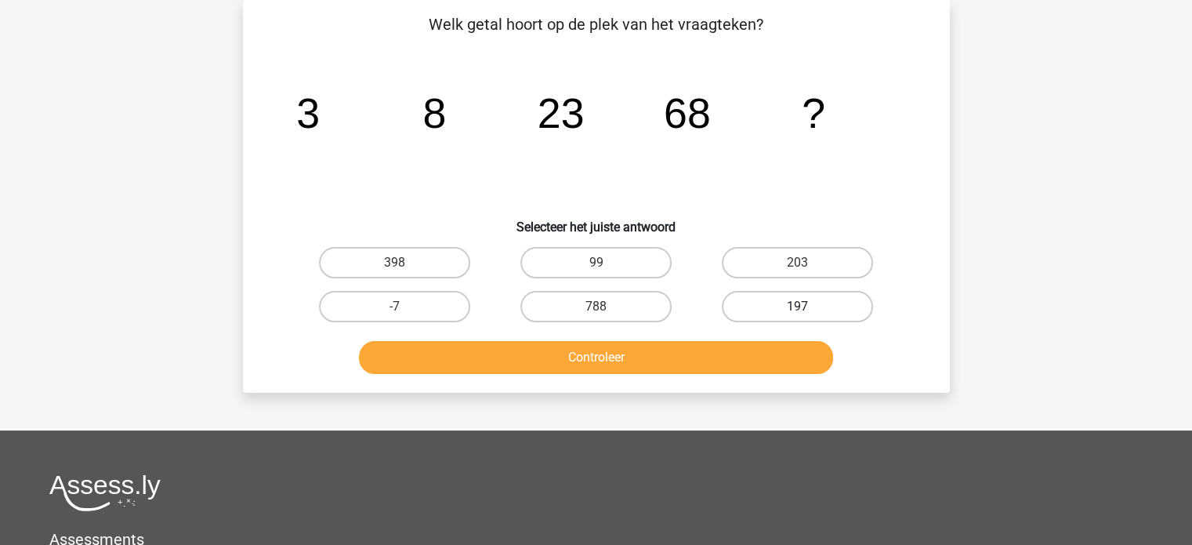
click at [782, 291] on label "197" at bounding box center [797, 306] width 151 height 31
click at [798, 307] on input "197" at bounding box center [803, 312] width 10 height 10
radio input "true"
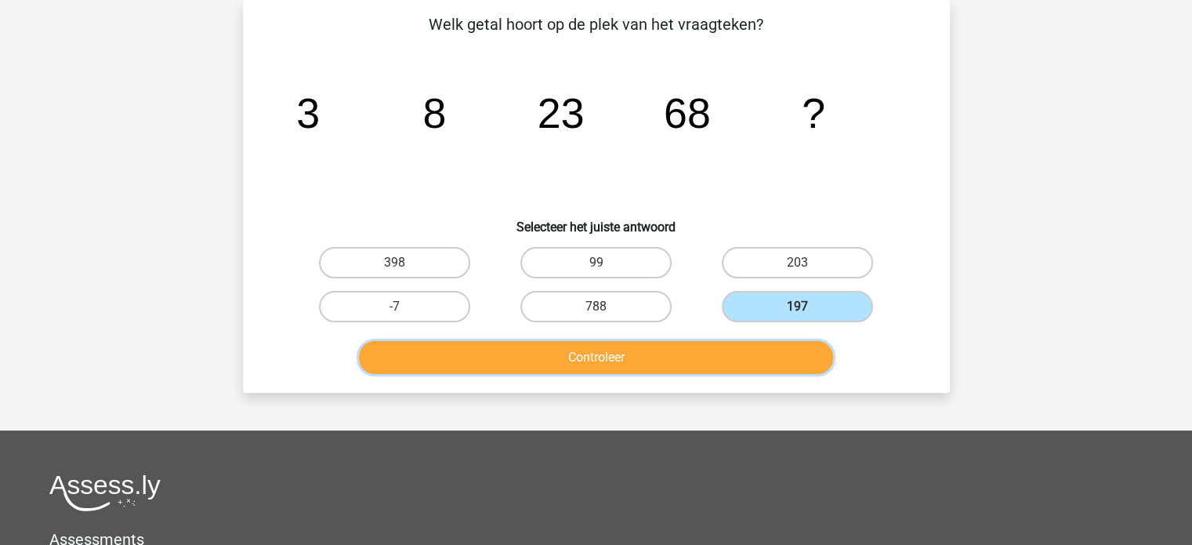
click at [681, 361] on button "Controleer" at bounding box center [596, 357] width 474 height 33
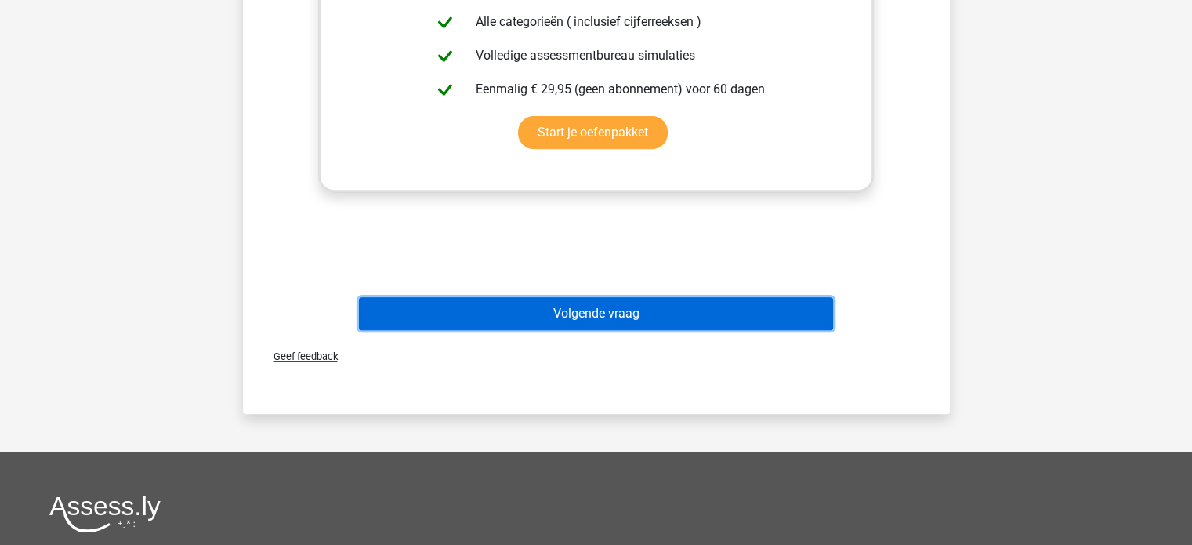
click at [652, 301] on button "Volgende vraag" at bounding box center [596, 313] width 474 height 33
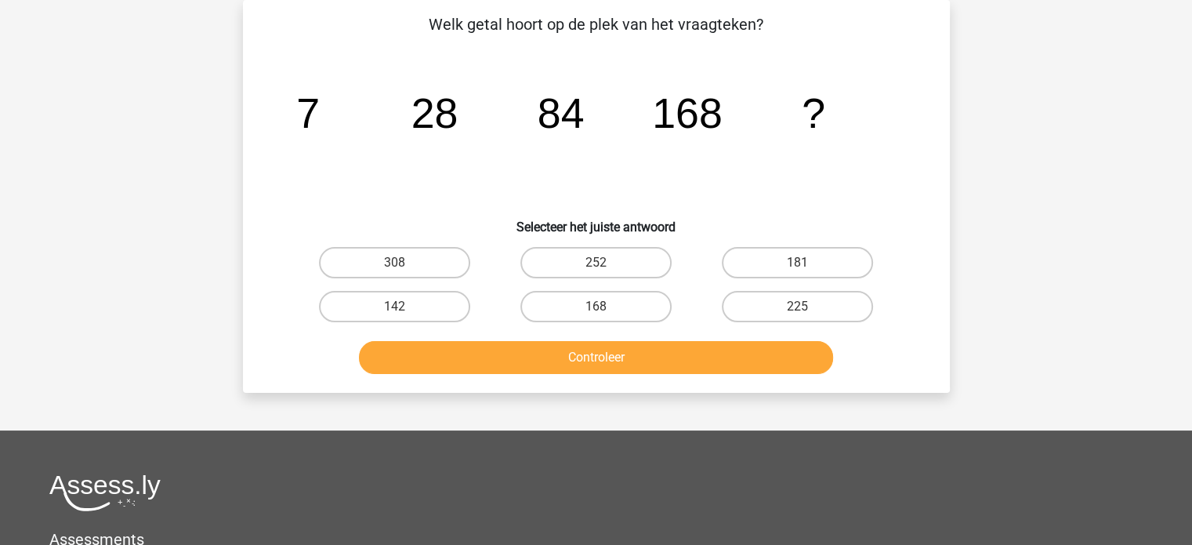
scroll to position [0, 0]
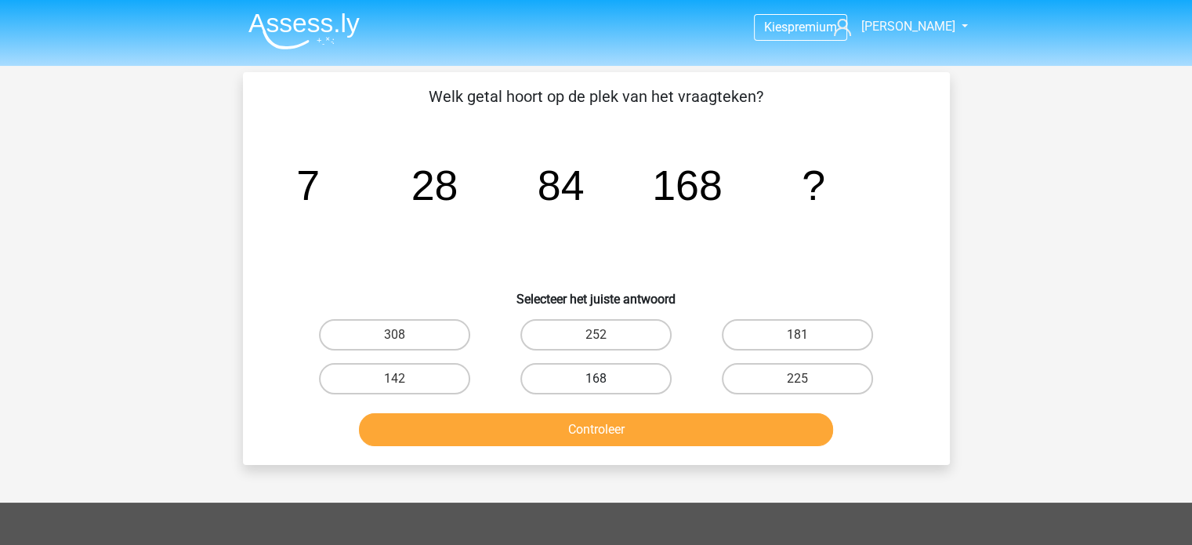
click at [605, 370] on label "168" at bounding box center [596, 378] width 151 height 31
click at [605, 379] on input "168" at bounding box center [601, 384] width 10 height 10
radio input "true"
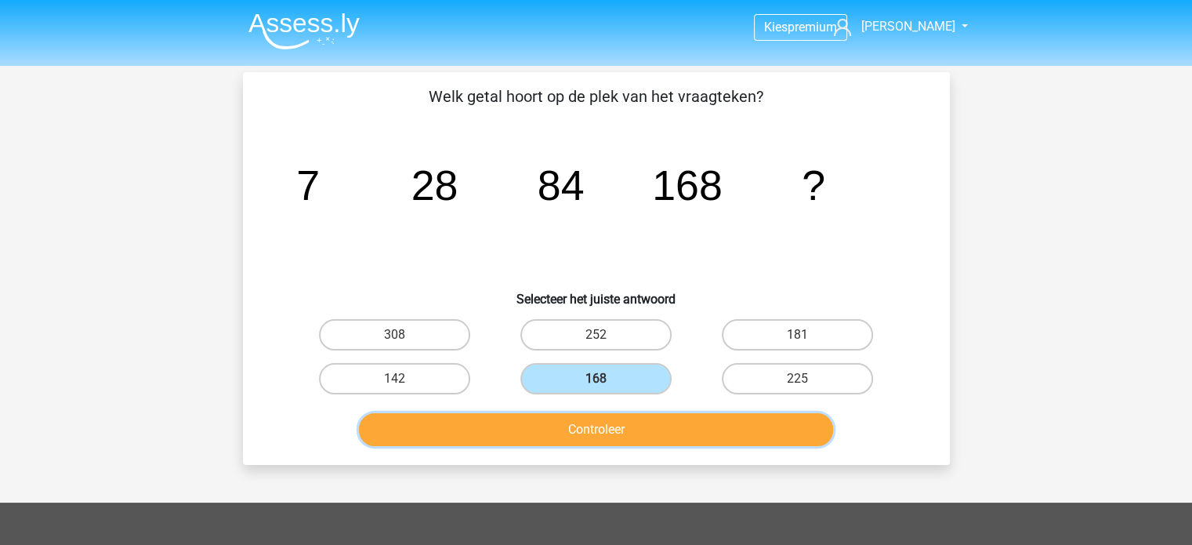
click at [604, 423] on button "Controleer" at bounding box center [596, 429] width 474 height 33
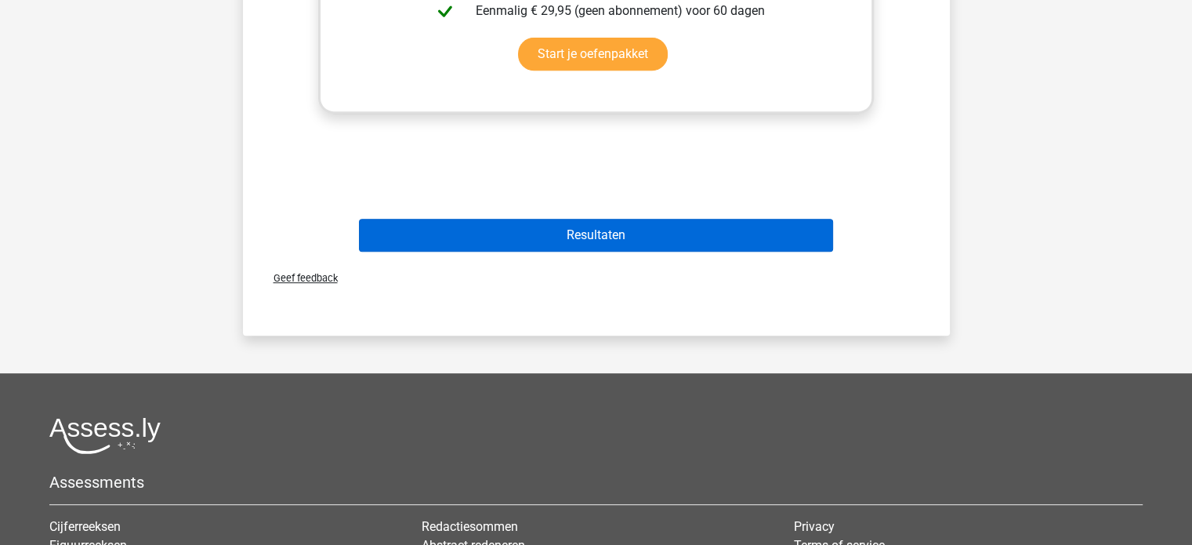
scroll to position [706, 0]
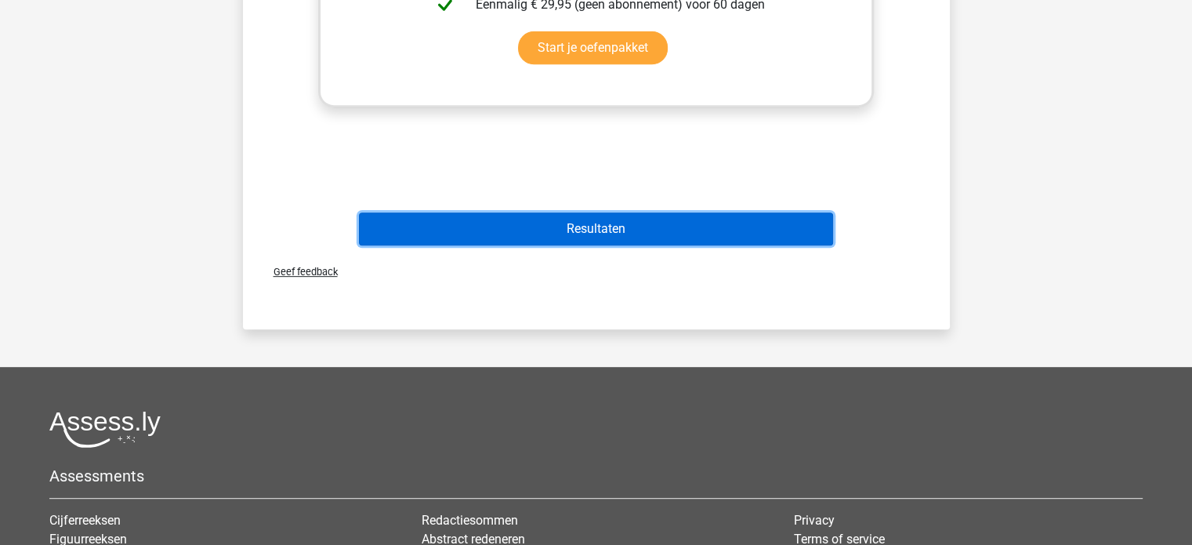
click at [506, 224] on button "Resultaten" at bounding box center [596, 228] width 474 height 33
